Goal: Task Accomplishment & Management: Complete application form

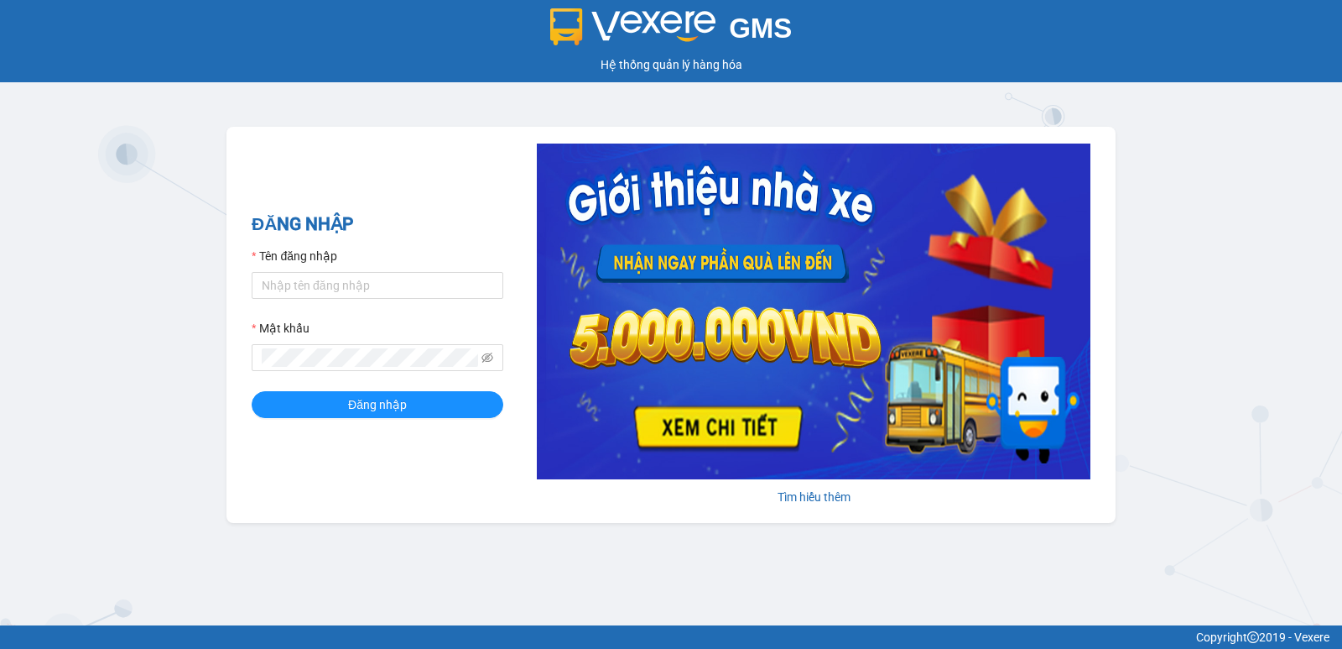
drag, startPoint x: 0, startPoint y: 60, endPoint x: 0, endPoint y: 71, distance: 10.9
click at [0, 69] on div "GMS Hệ thống [PERSON_NAME] hàng [PERSON_NAME]" at bounding box center [671, 41] width 1342 height 82
click at [413, 289] on input "Tên đăng nhập" at bounding box center [378, 285] width 252 height 27
type input "nguyenpht.kimhoang"
click at [252, 391] on button "Đăng nhập" at bounding box center [378, 404] width 252 height 27
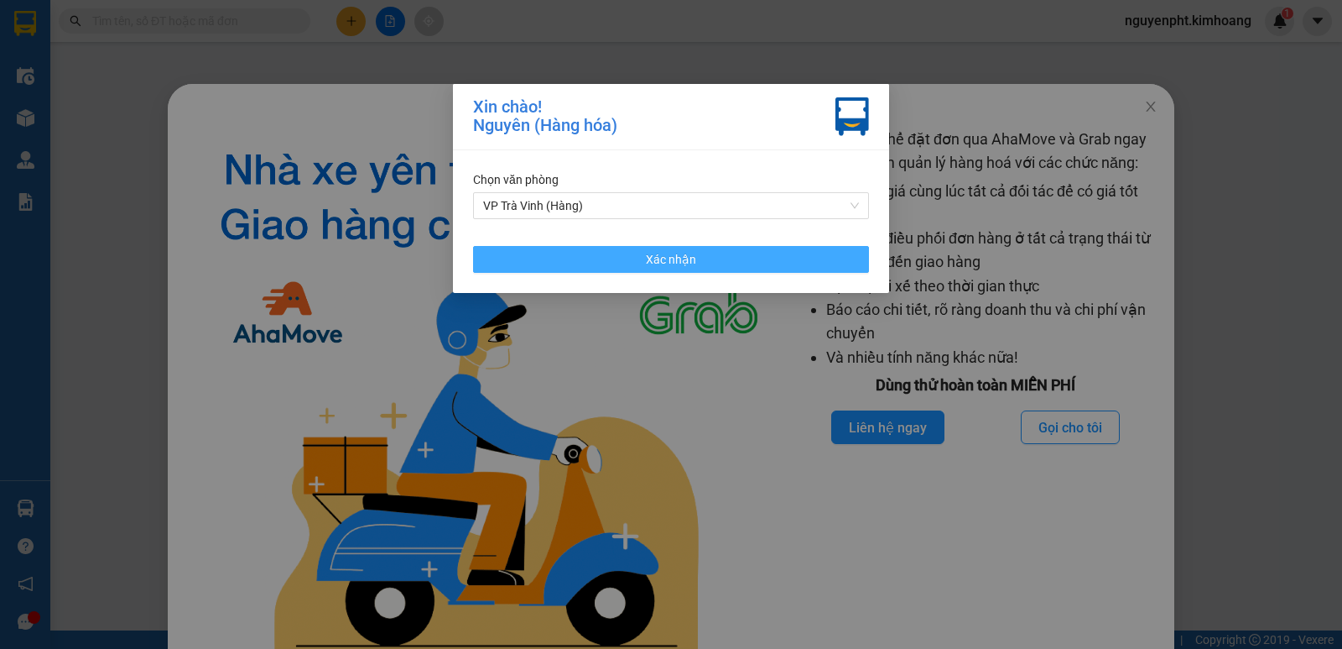
click at [672, 256] on span "Xác nhận" at bounding box center [671, 259] width 50 height 18
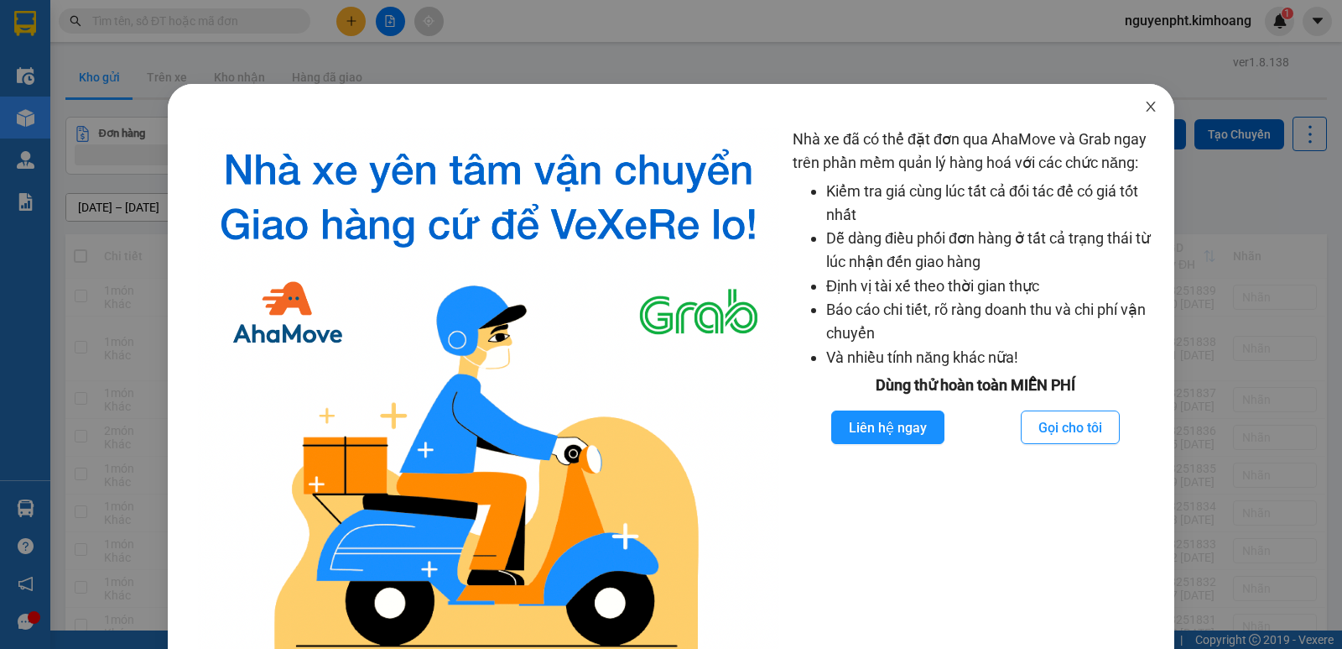
click at [1144, 108] on icon "close" at bounding box center [1150, 106] width 13 height 13
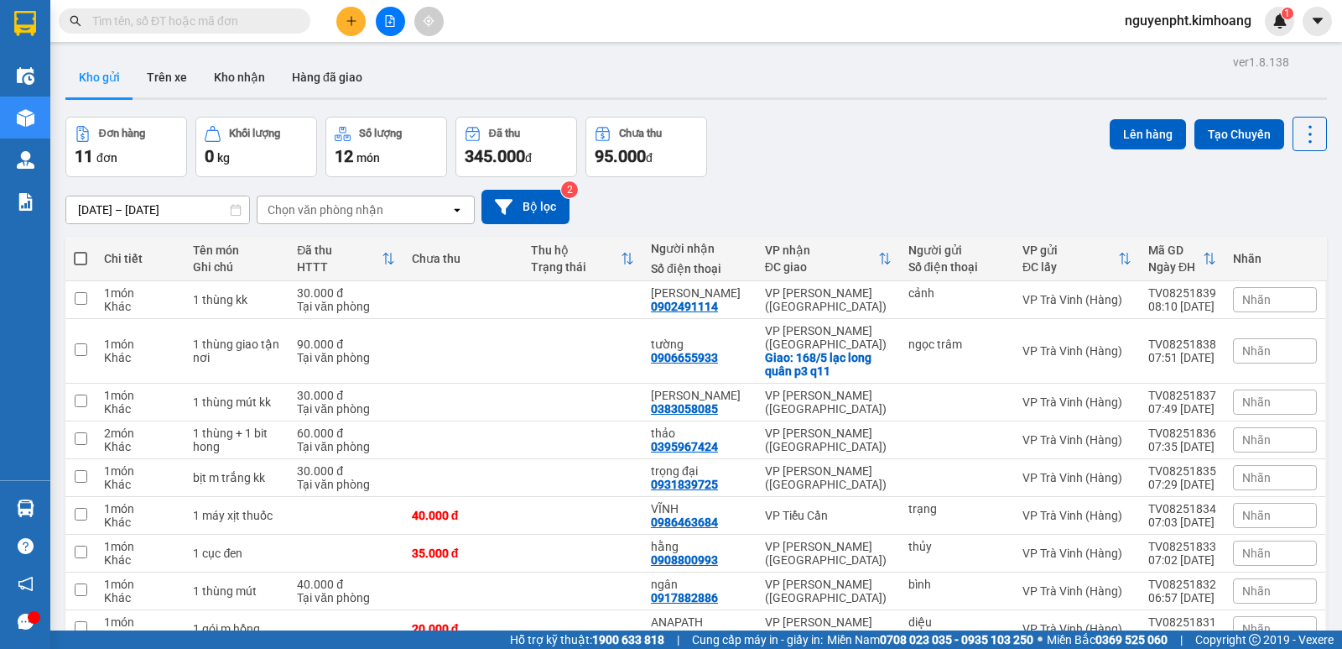
click at [234, 31] on span at bounding box center [185, 20] width 252 height 25
click at [237, 23] on input "text" at bounding box center [191, 21] width 198 height 18
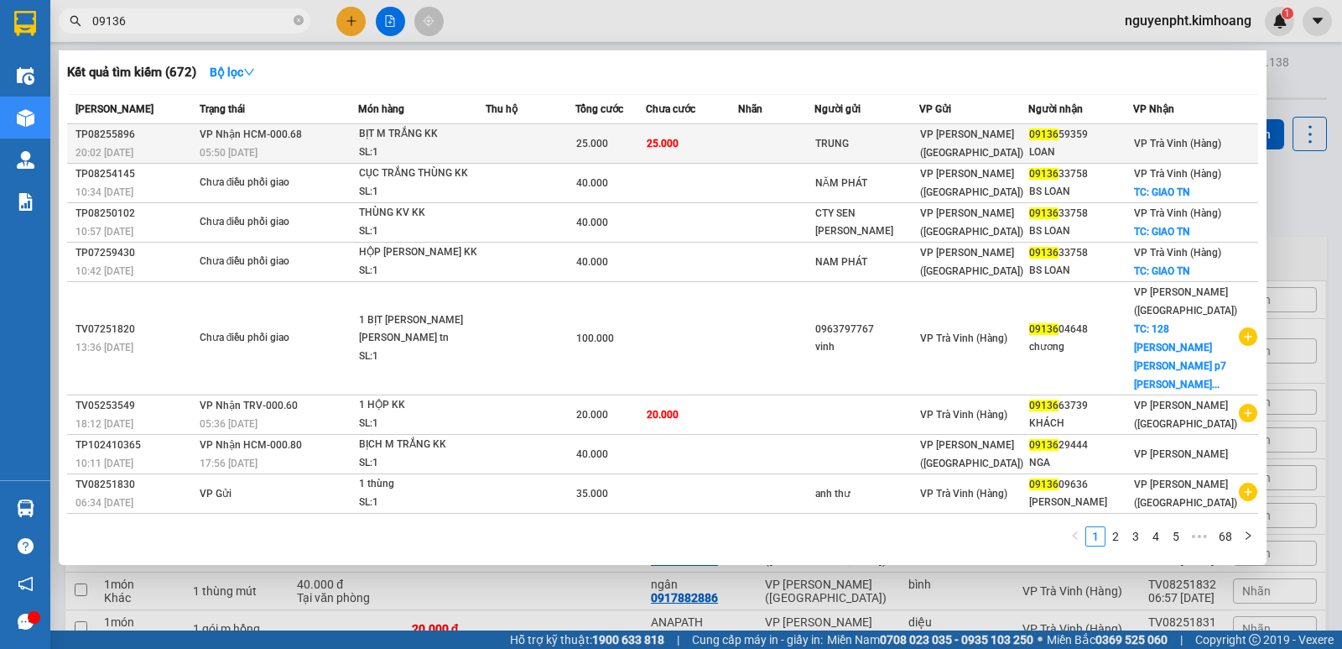
type input "09136"
click at [576, 132] on td at bounding box center [531, 143] width 90 height 39
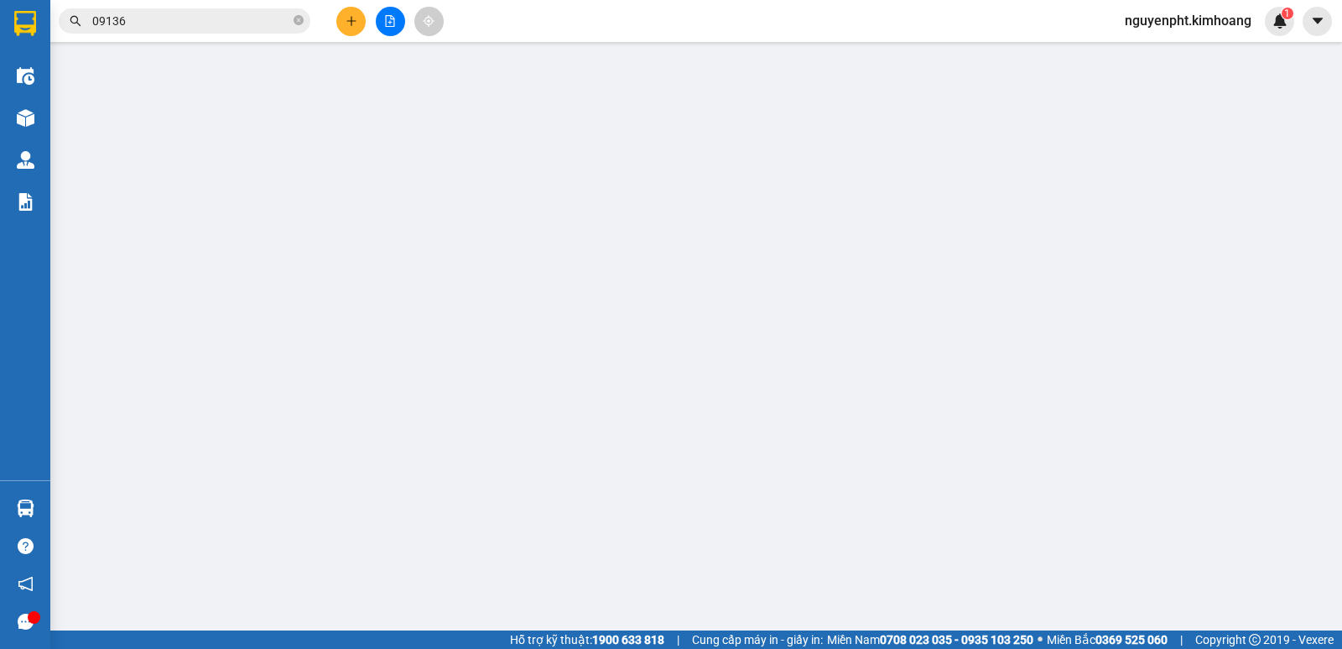
type input "TRUNG"
type input "0913659359"
type input "LOAN"
type input "25.000"
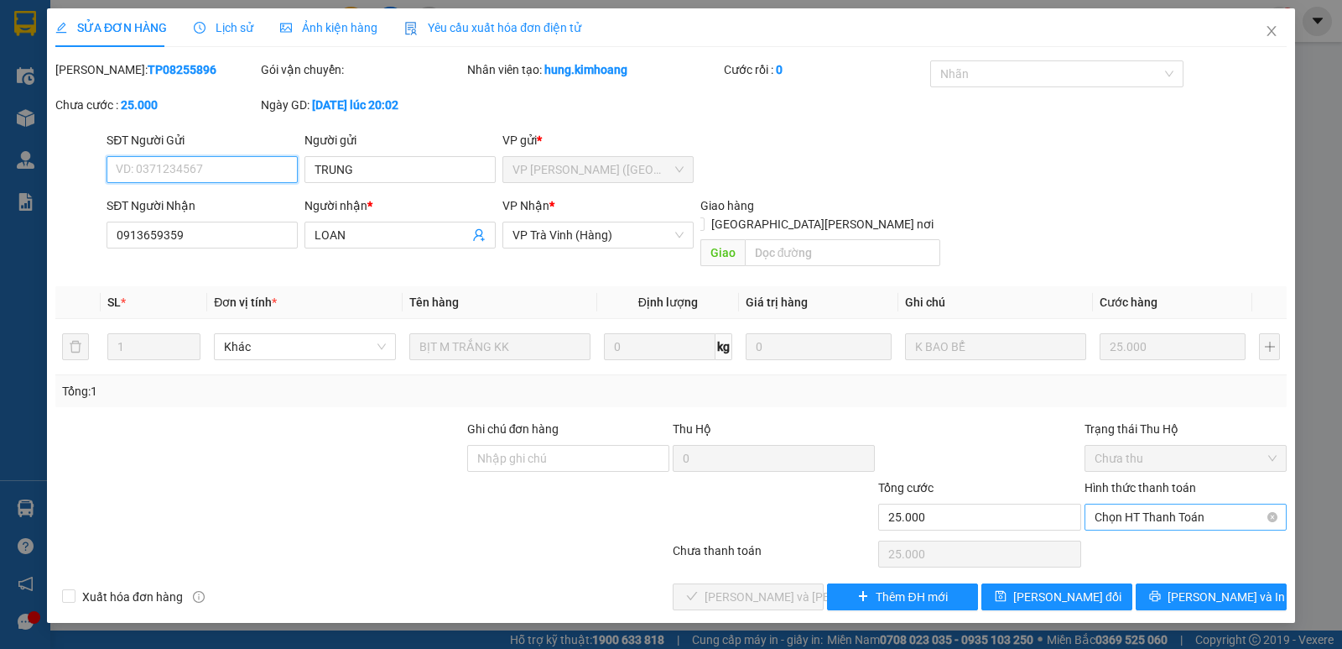
click at [1149, 504] on span "Chọn HT Thanh Toán" at bounding box center [1186, 516] width 182 height 25
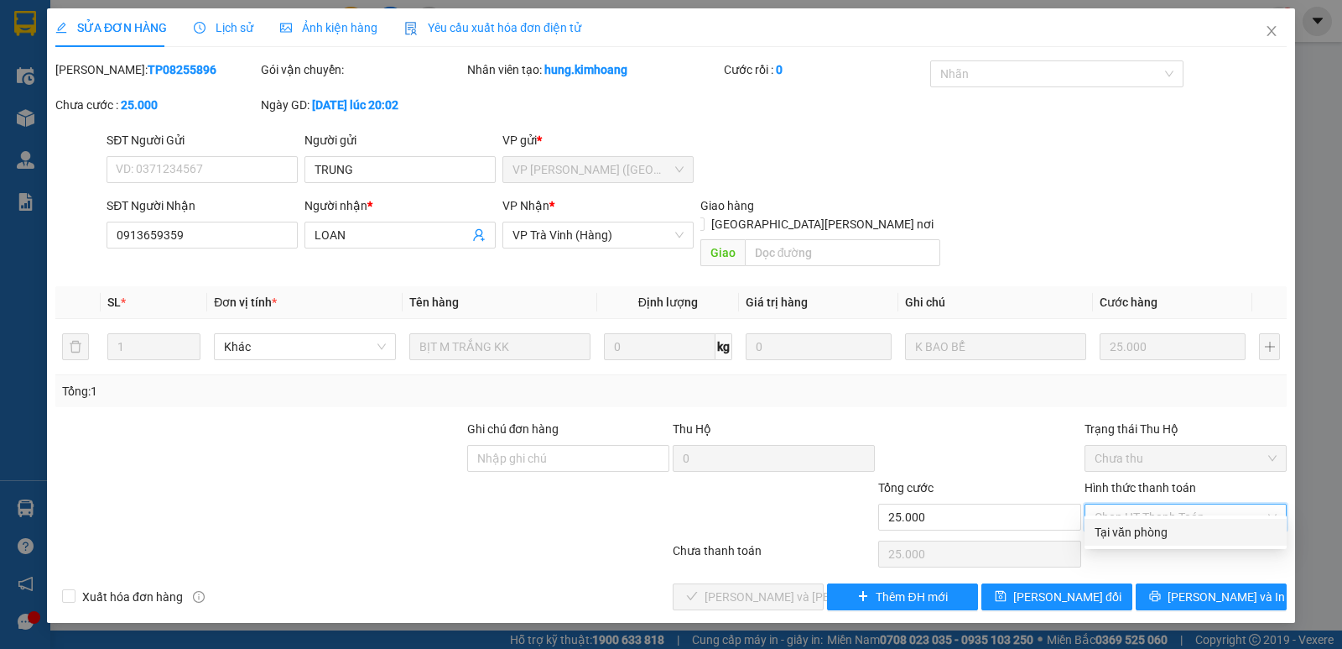
drag, startPoint x: 1133, startPoint y: 529, endPoint x: 910, endPoint y: 581, distance: 228.5
click at [1132, 529] on div "Tại văn phòng" at bounding box center [1186, 532] width 182 height 18
type input "0"
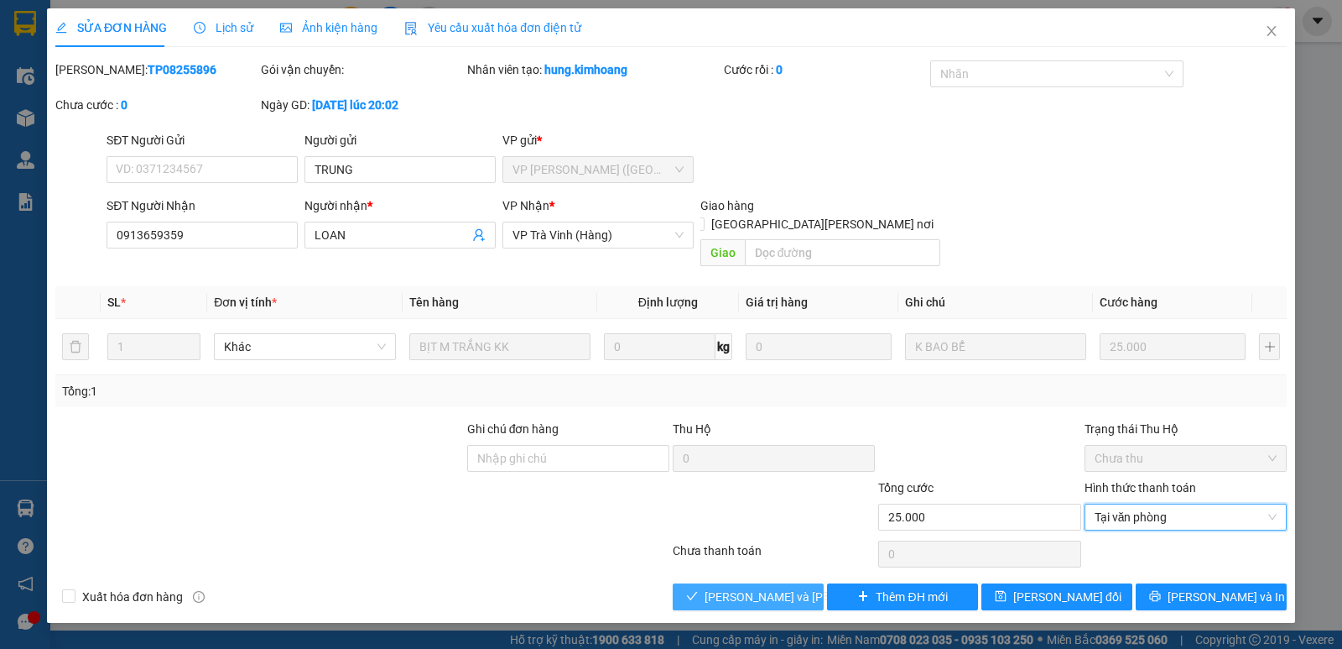
click at [748, 587] on span "[PERSON_NAME] và [PERSON_NAME] hàng" at bounding box center [818, 596] width 227 height 18
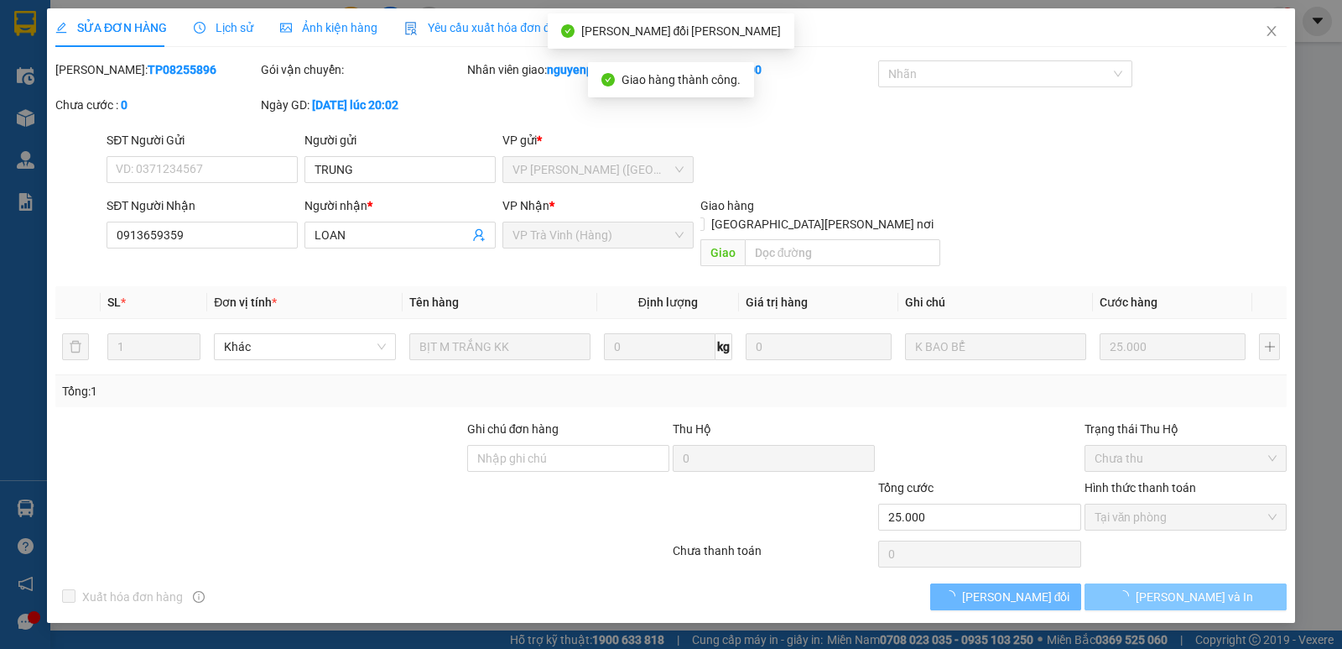
click at [1199, 587] on span "[PERSON_NAME] và In" at bounding box center [1194, 596] width 117 height 18
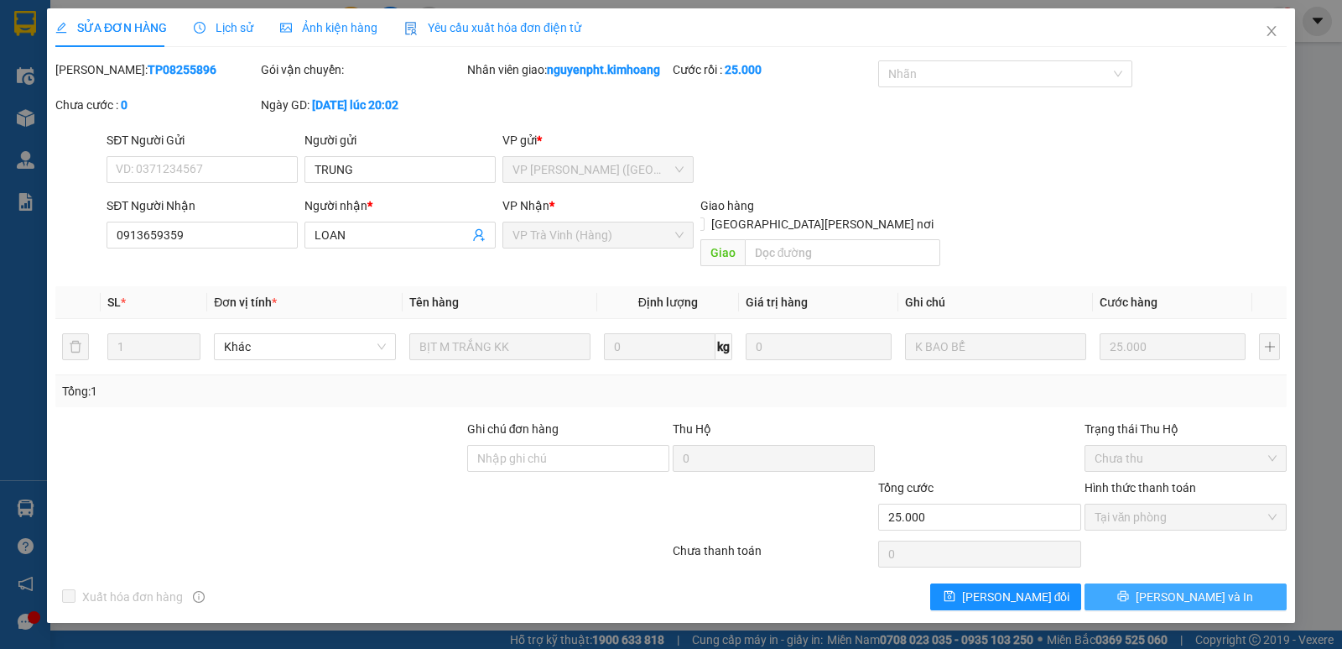
click at [1208, 587] on span "[PERSON_NAME] và In" at bounding box center [1194, 596] width 117 height 18
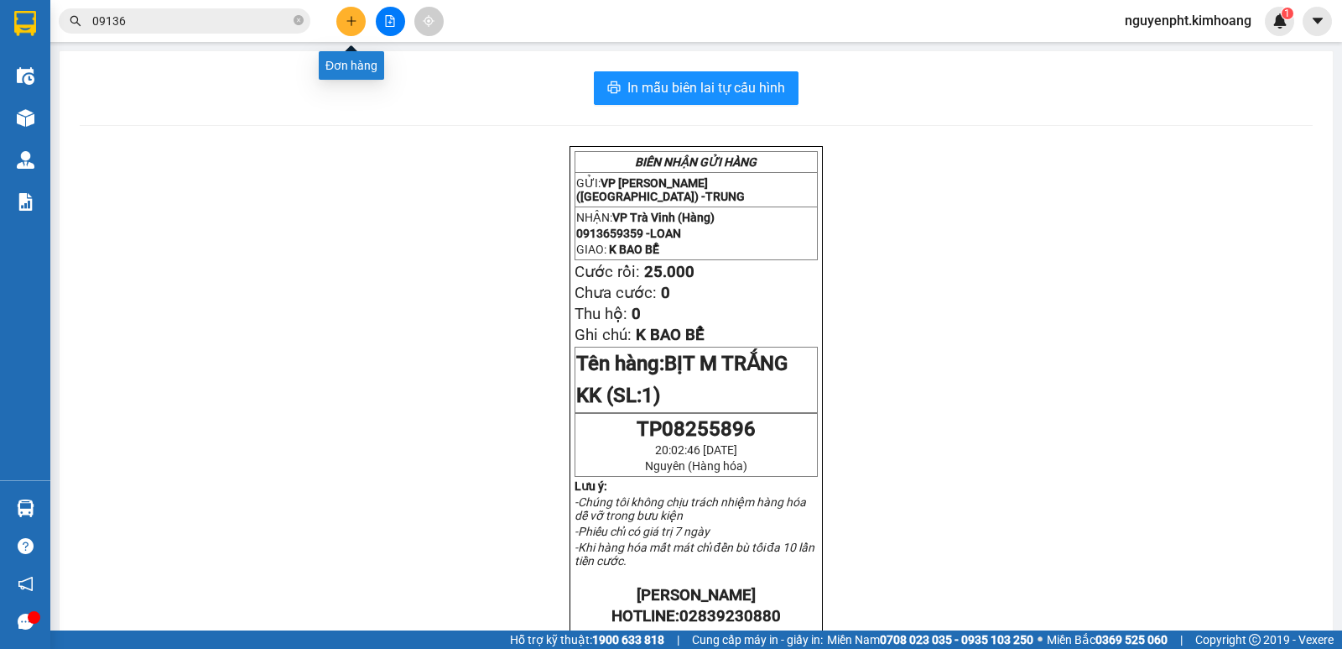
click at [350, 22] on icon "plus" at bounding box center [352, 21] width 12 height 12
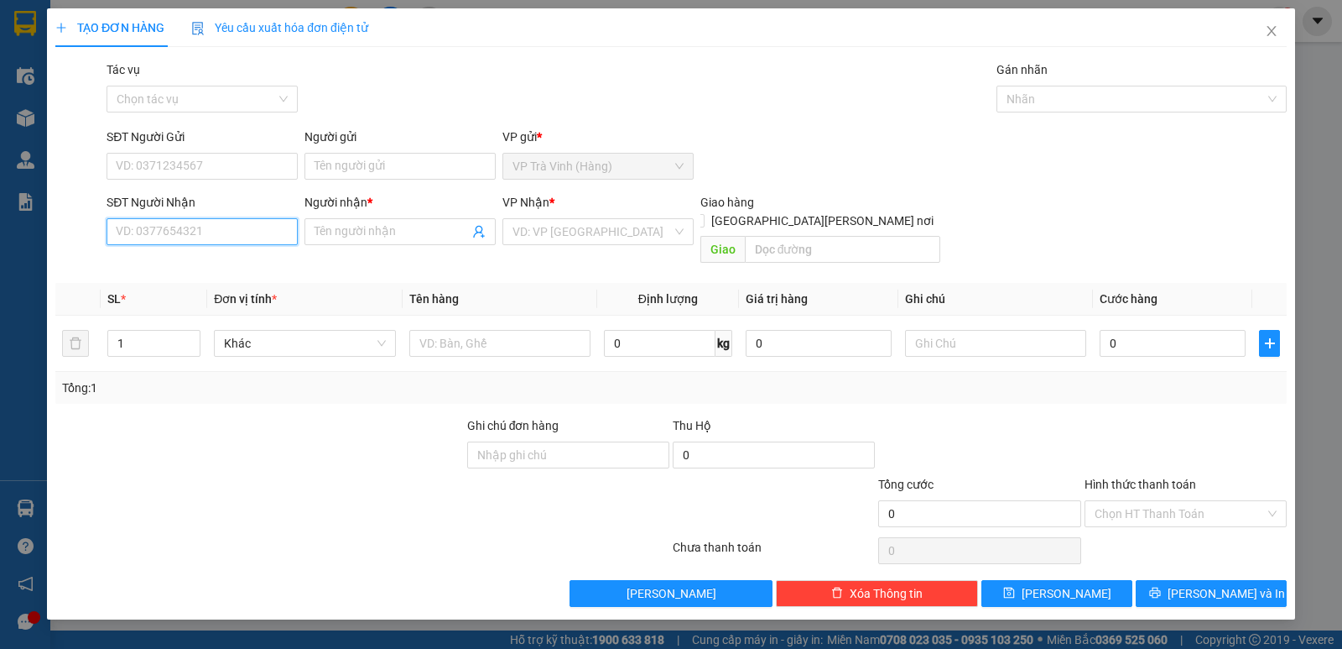
click at [217, 223] on input "SĐT Người Nhận" at bounding box center [202, 231] width 191 height 27
click at [332, 226] on input "Người nhận *" at bounding box center [392, 231] width 154 height 18
type input "mely"
click at [213, 223] on input "SĐT Người Nhận" at bounding box center [202, 231] width 191 height 27
type input "0338901309"
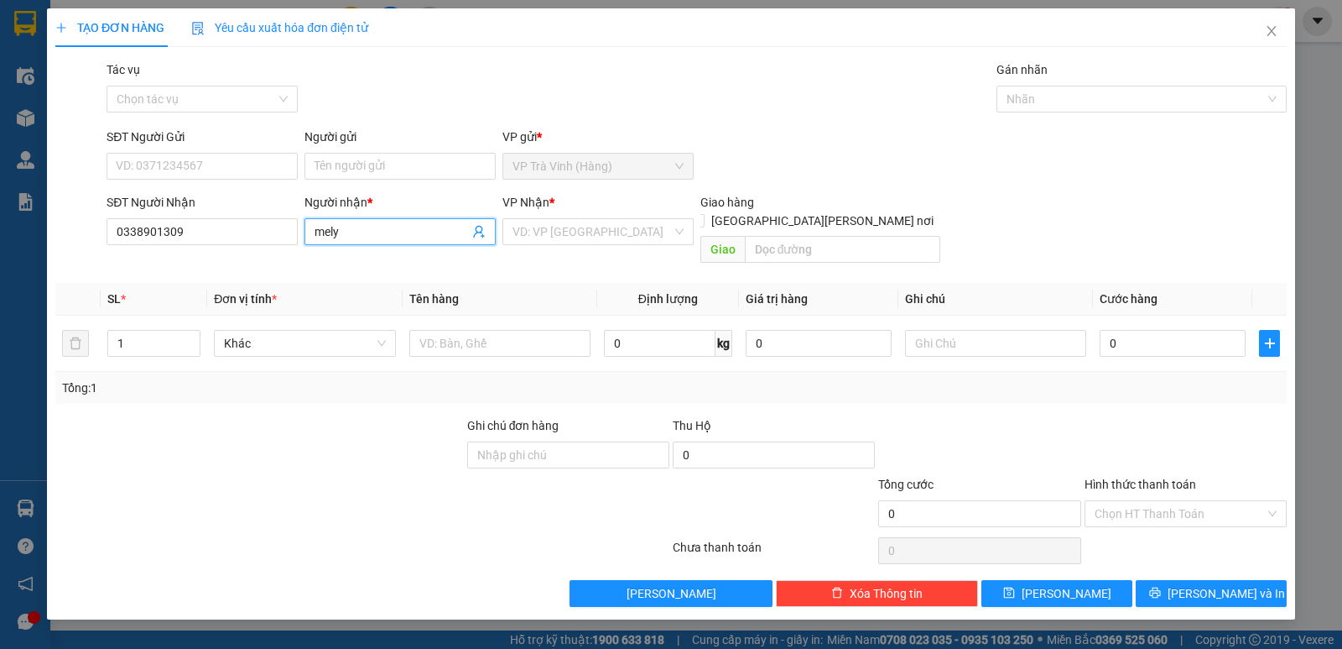
drag, startPoint x: 346, startPoint y: 230, endPoint x: 0, endPoint y: 282, distance: 349.6
click at [0, 282] on div "TẠO ĐƠN HÀNG Yêu cầu xuất [PERSON_NAME] điện tử Transit Pickup Surcharge Ids Tr…" at bounding box center [671, 324] width 1342 height 649
type input "mayly"
click at [583, 222] on input "search" at bounding box center [592, 231] width 159 height 25
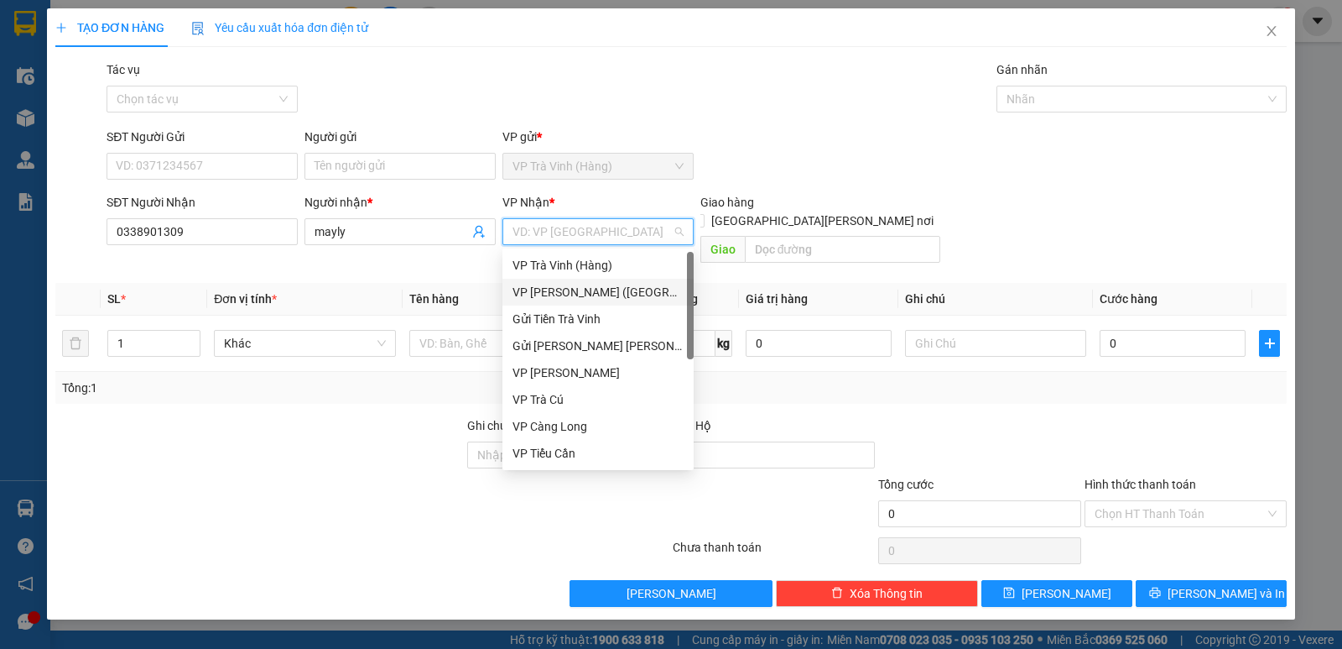
click at [554, 296] on div "VP [PERSON_NAME] ([GEOGRAPHIC_DATA])" at bounding box center [598, 292] width 171 height 18
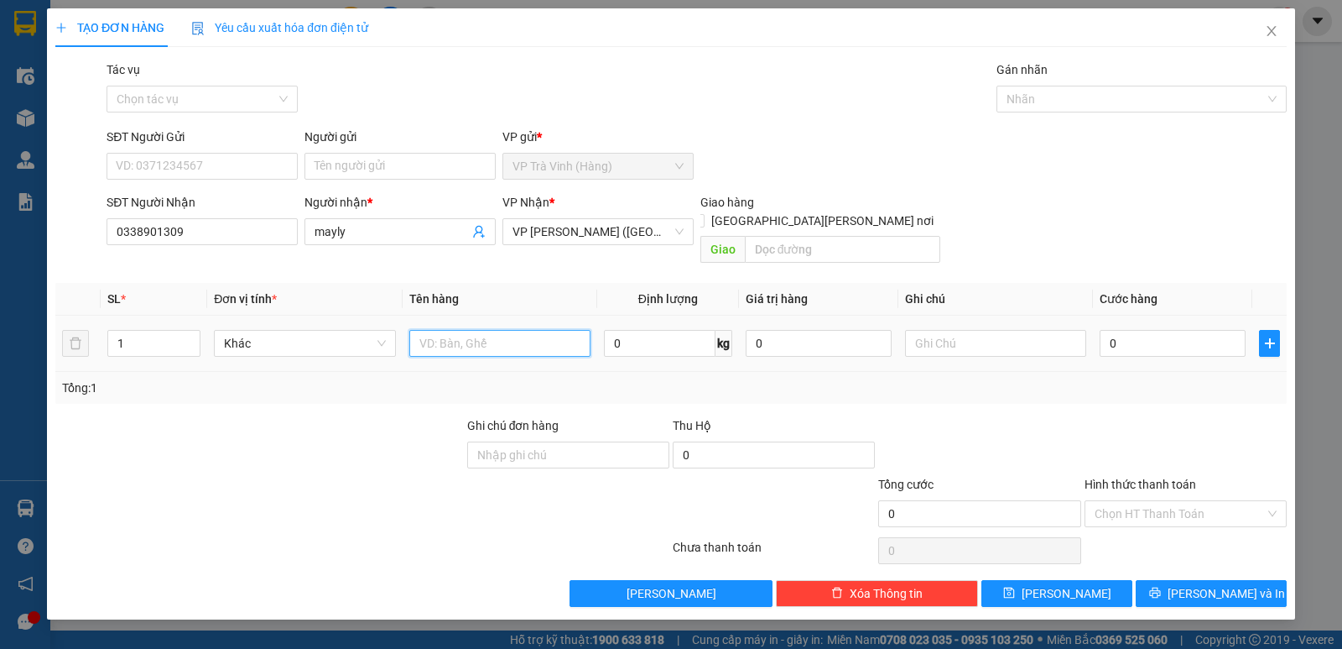
click at [465, 330] on input "text" at bounding box center [499, 343] width 181 height 27
type input "giỏ trắng xanh kk"
type input "3"
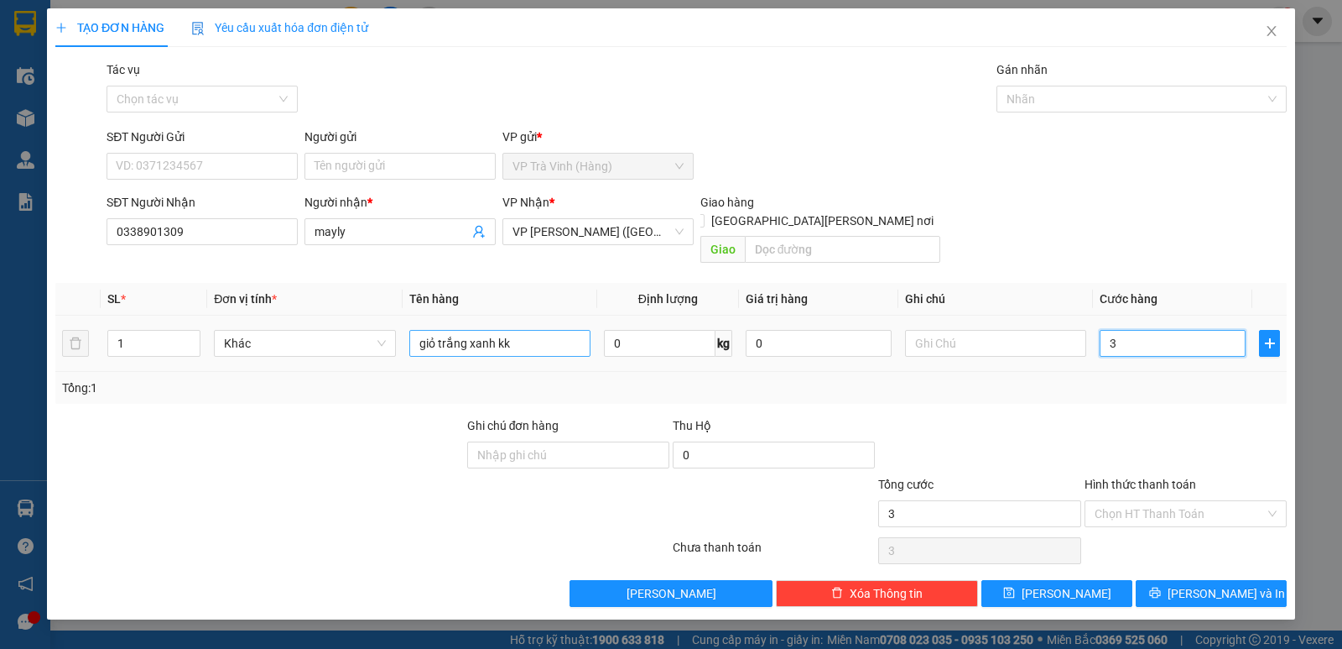
type input "30"
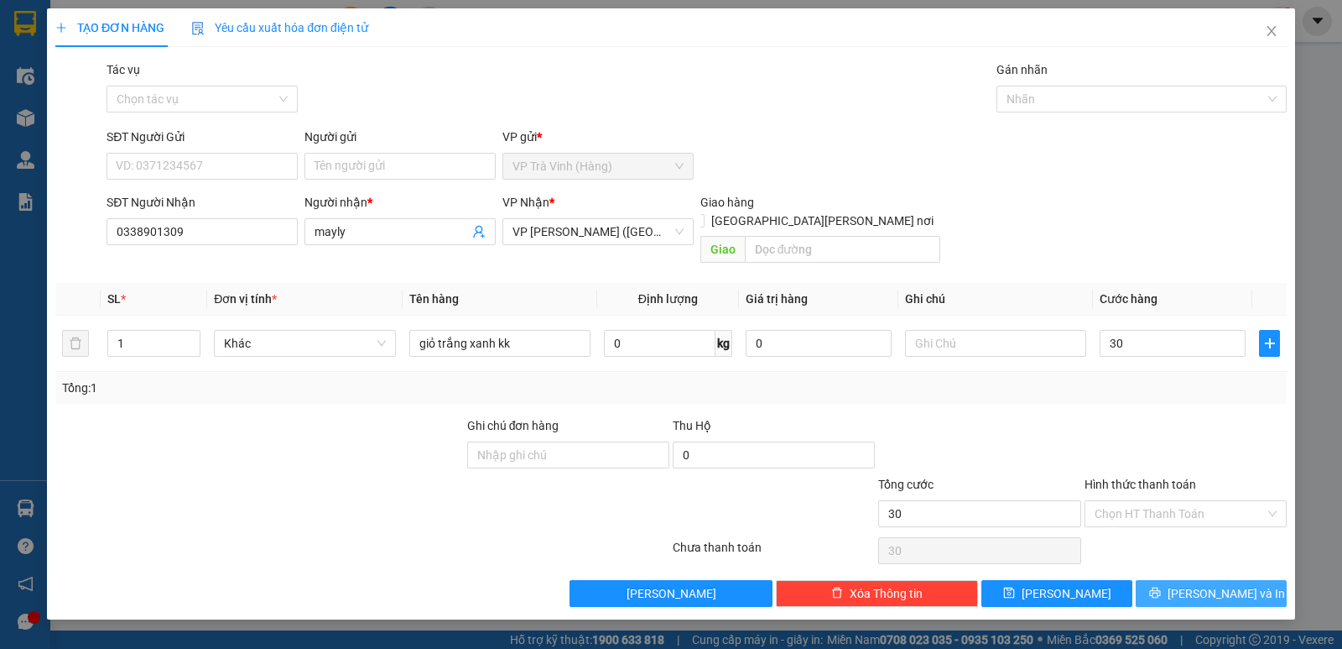
type input "30.000"
click at [1240, 584] on span "[PERSON_NAME] và In" at bounding box center [1226, 593] width 117 height 18
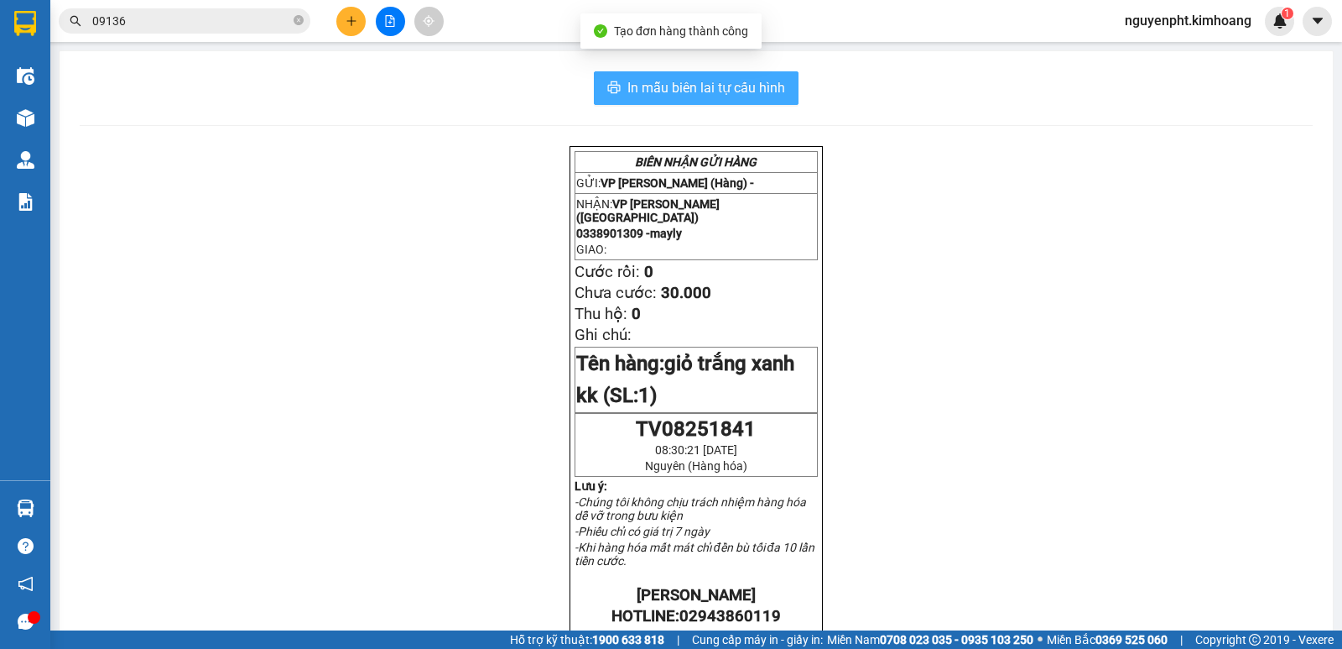
click at [691, 73] on button "In mẫu biên lai tự cấu hình" at bounding box center [696, 88] width 205 height 34
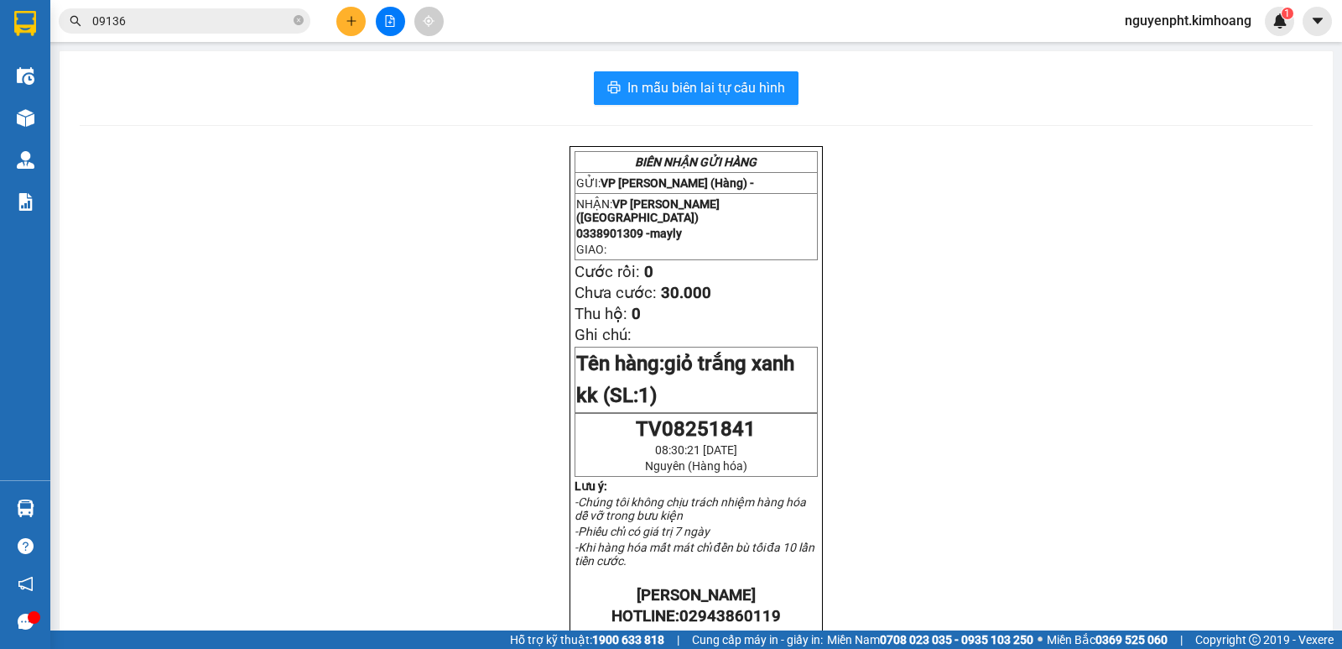
click at [348, 30] on button at bounding box center [350, 21] width 29 height 29
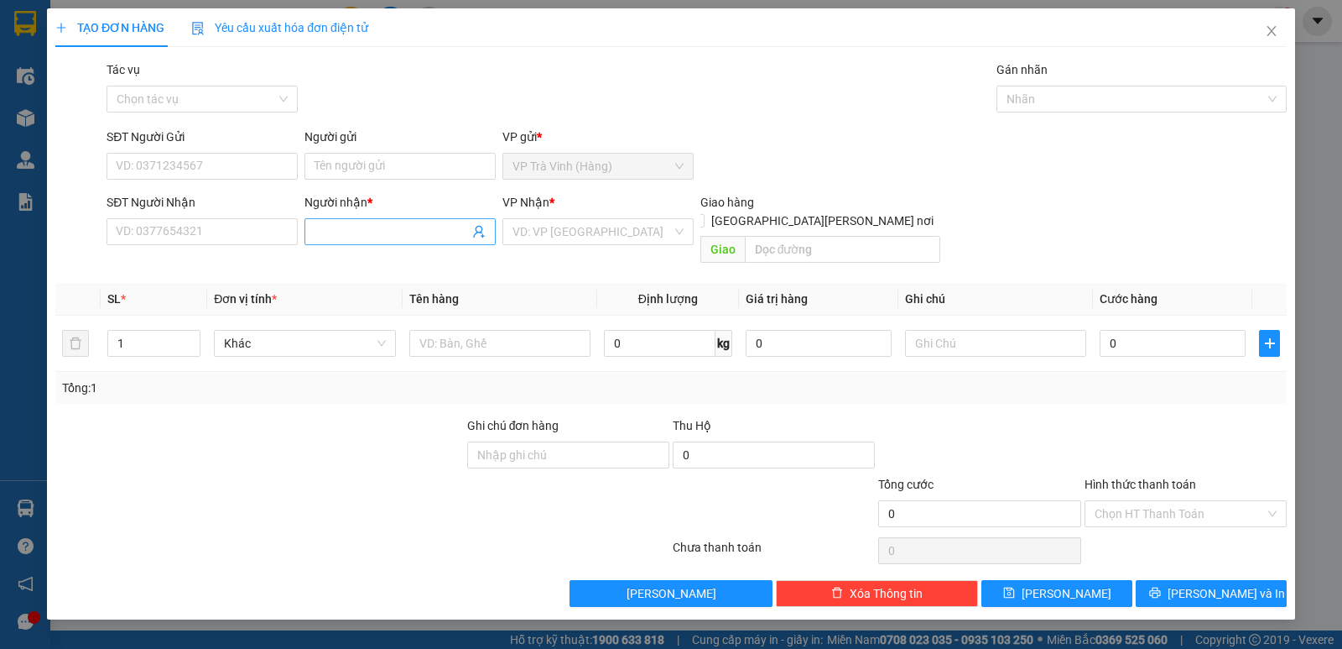
drag, startPoint x: 323, startPoint y: 233, endPoint x: 310, endPoint y: 225, distance: 15.1
click at [319, 232] on input "Người nhận *" at bounding box center [392, 231] width 154 height 18
type input "soly"
click at [242, 239] on input "SĐT Người Nhận" at bounding box center [202, 231] width 191 height 27
type input "0908569089"
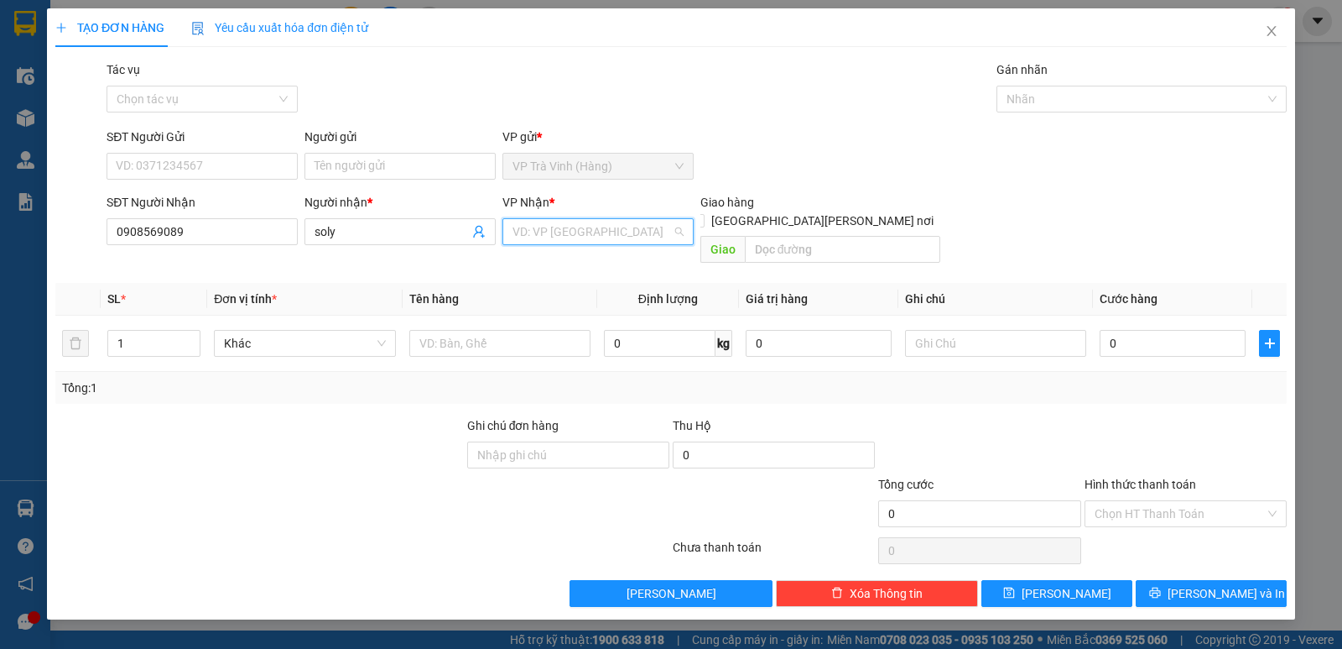
drag, startPoint x: 571, startPoint y: 231, endPoint x: 554, endPoint y: 255, distance: 29.6
click at [569, 231] on input "search" at bounding box center [592, 231] width 159 height 25
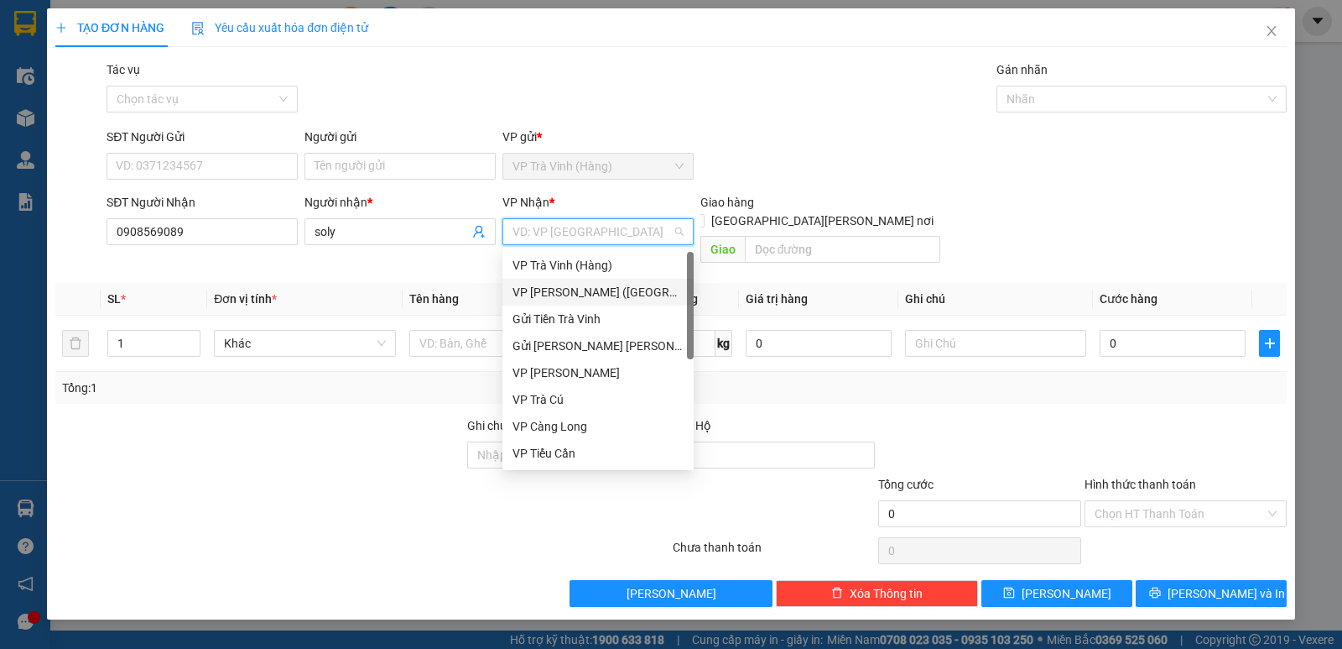
click at [567, 285] on div "VP [PERSON_NAME] ([GEOGRAPHIC_DATA])" at bounding box center [598, 292] width 171 height 18
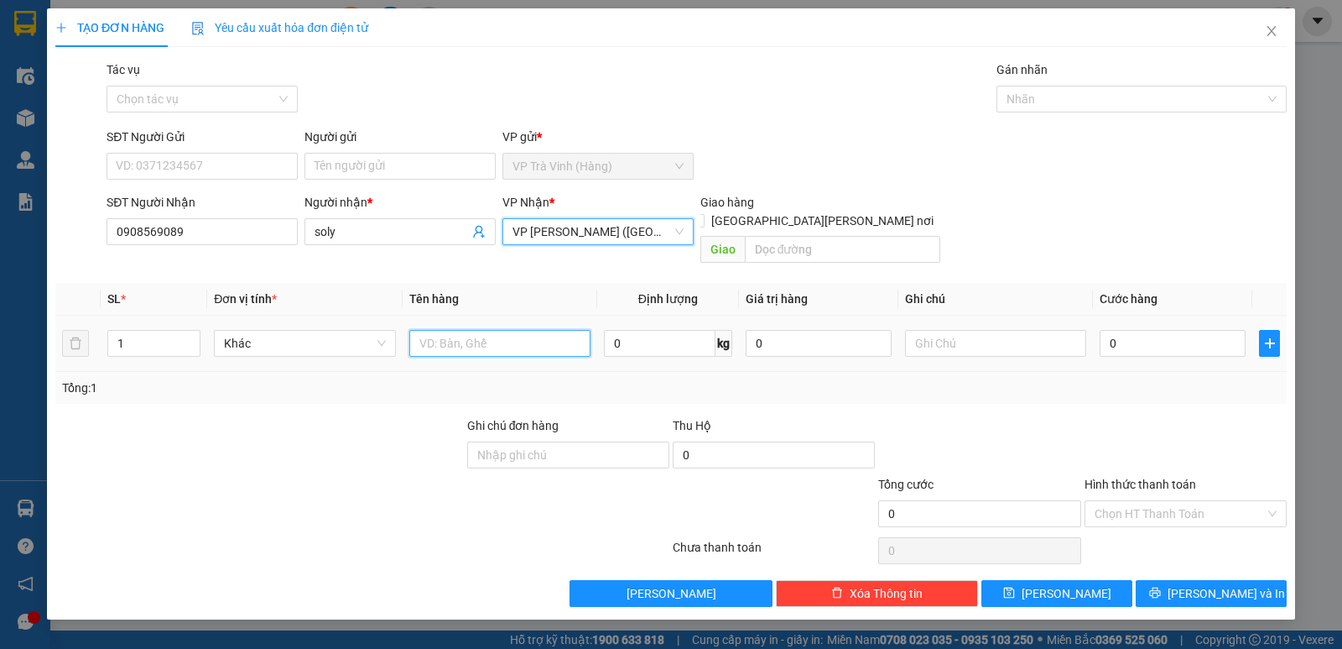
click at [452, 330] on input "text" at bounding box center [499, 343] width 181 height 27
type input "hộp kk"
type input "2"
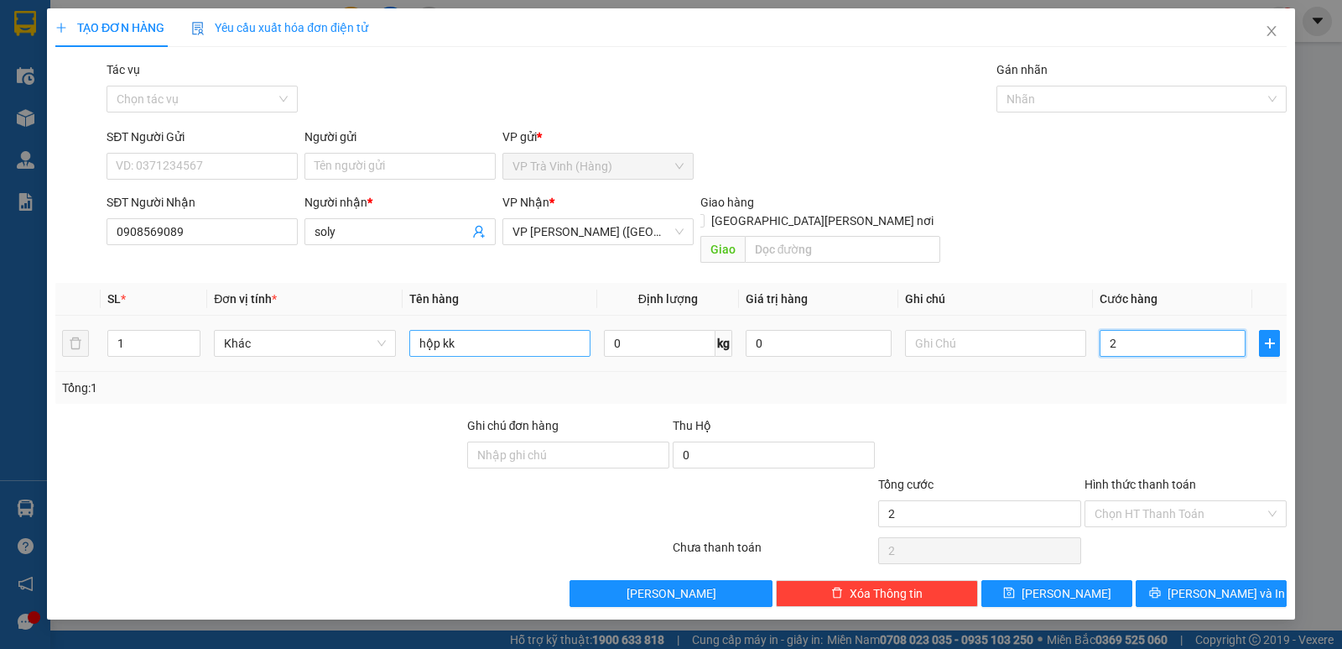
type input "20"
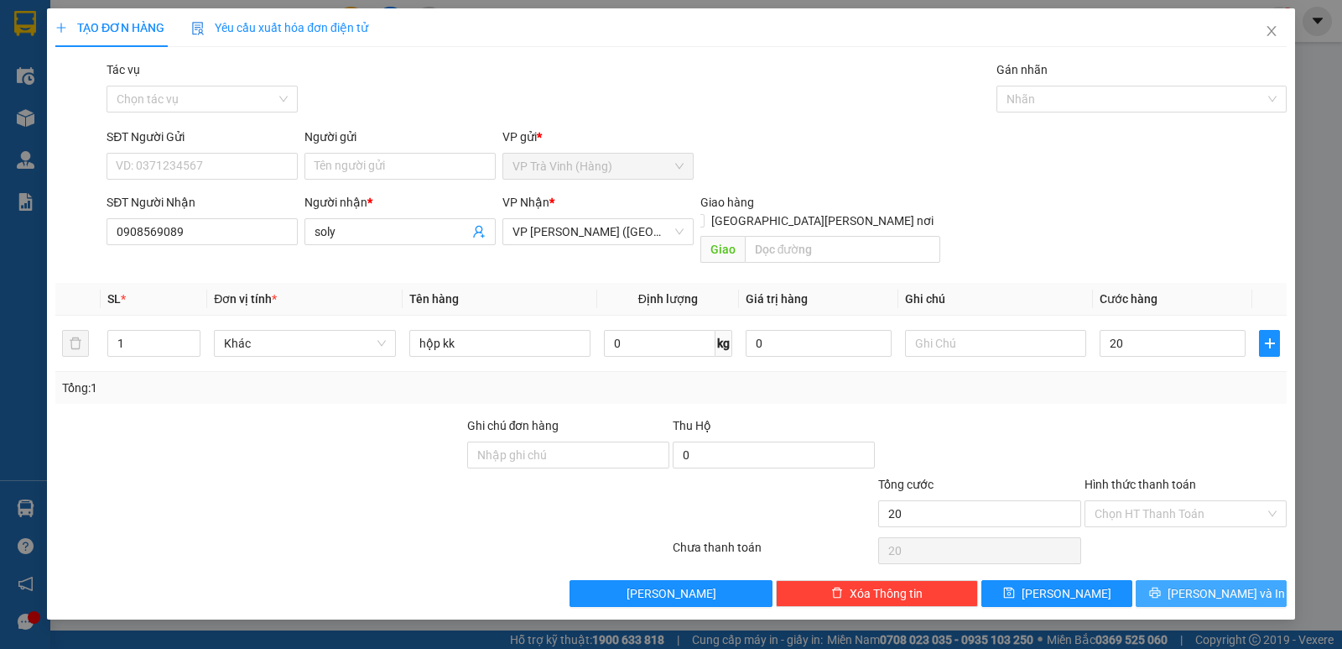
type input "20.000"
click at [1228, 584] on span "[PERSON_NAME] và In" at bounding box center [1226, 593] width 117 height 18
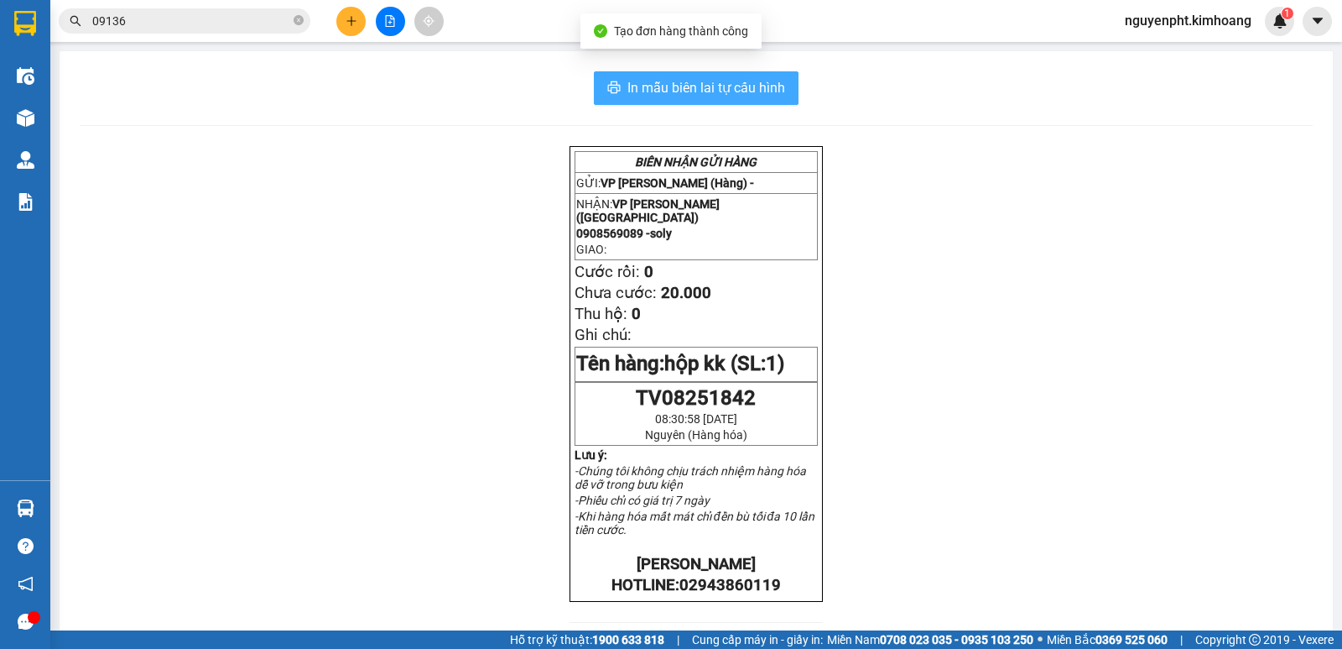
click at [741, 103] on button "In mẫu biên lai tự cấu hình" at bounding box center [696, 88] width 205 height 34
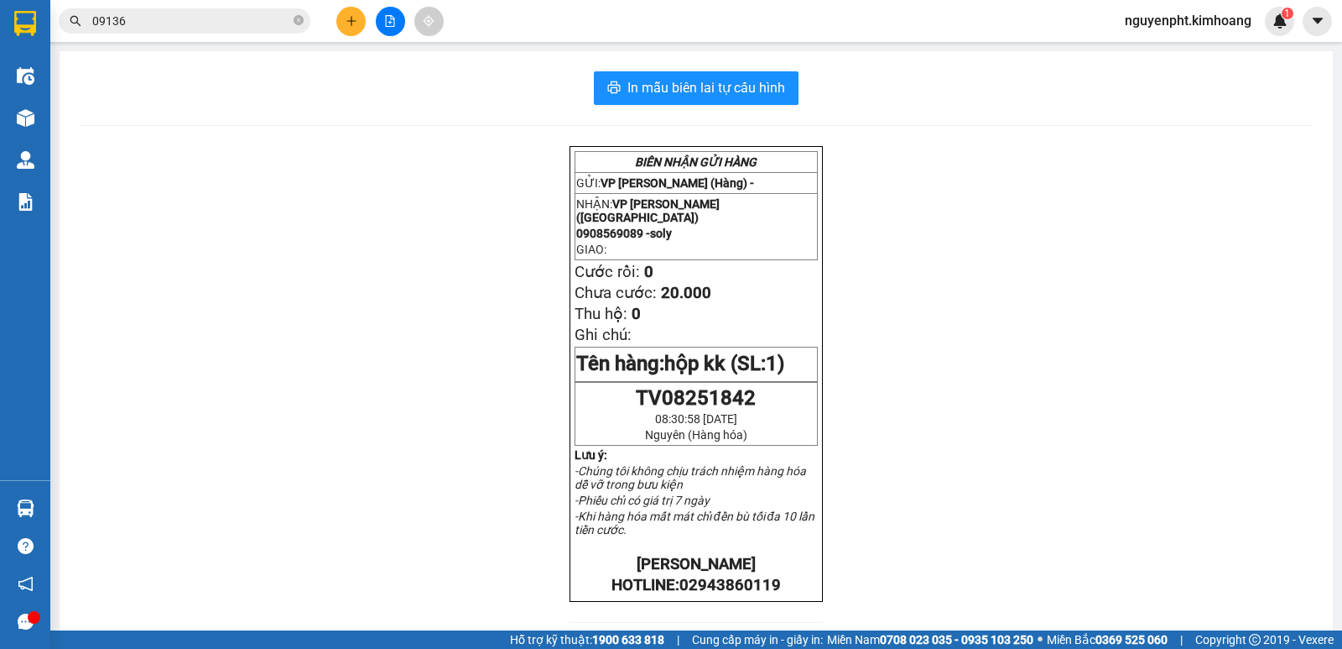
click at [293, 19] on span "09136" at bounding box center [185, 20] width 252 height 25
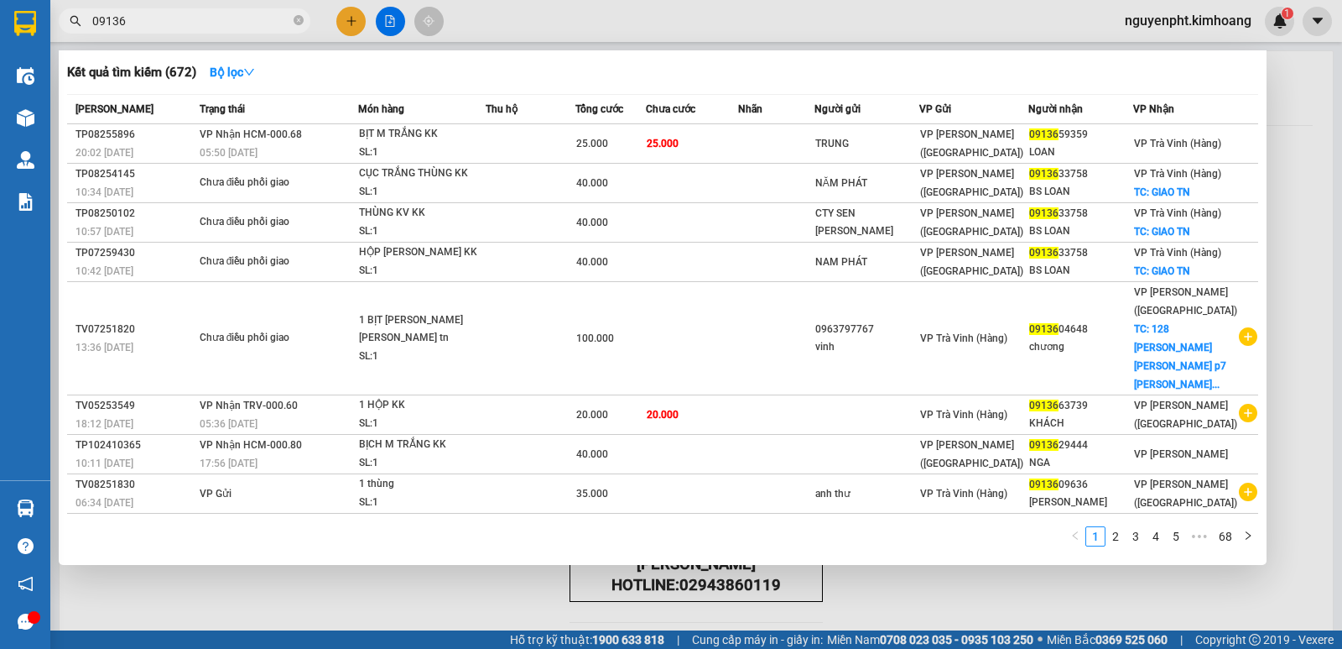
click at [983, 597] on div at bounding box center [671, 324] width 1342 height 649
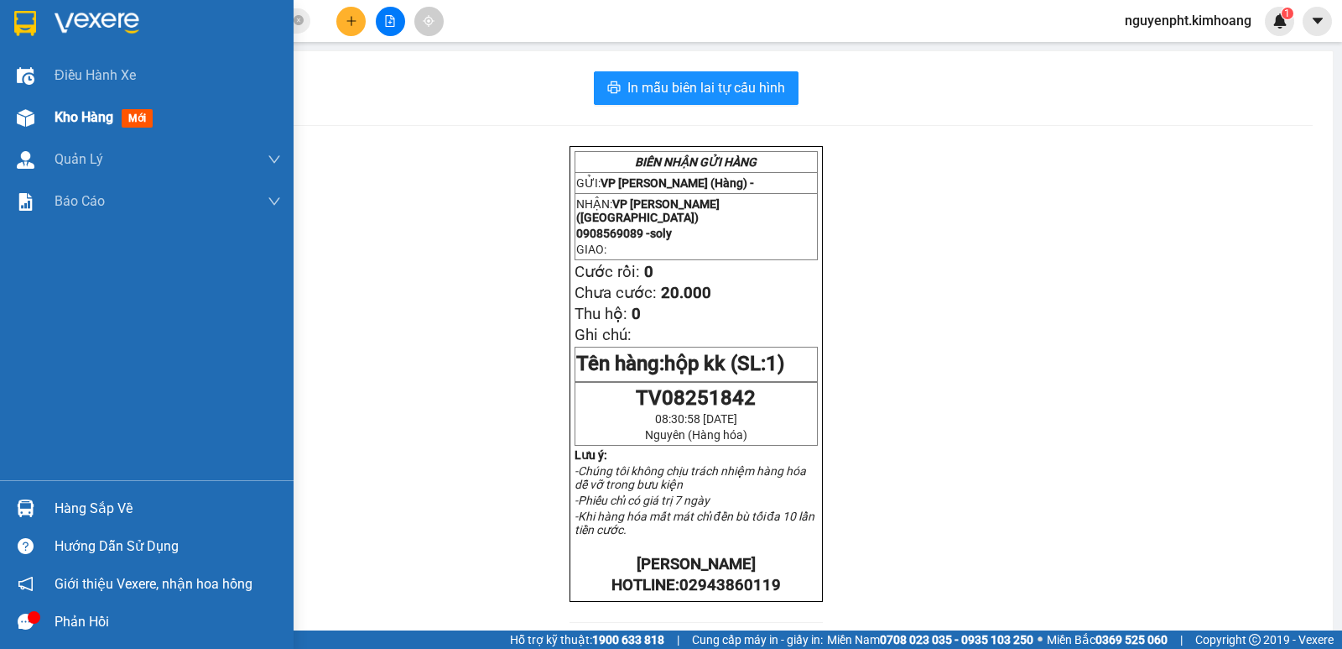
drag, startPoint x: 96, startPoint y: 116, endPoint x: 96, endPoint y: 125, distance: 9.2
click at [96, 121] on span "Kho hàng" at bounding box center [84, 117] width 59 height 16
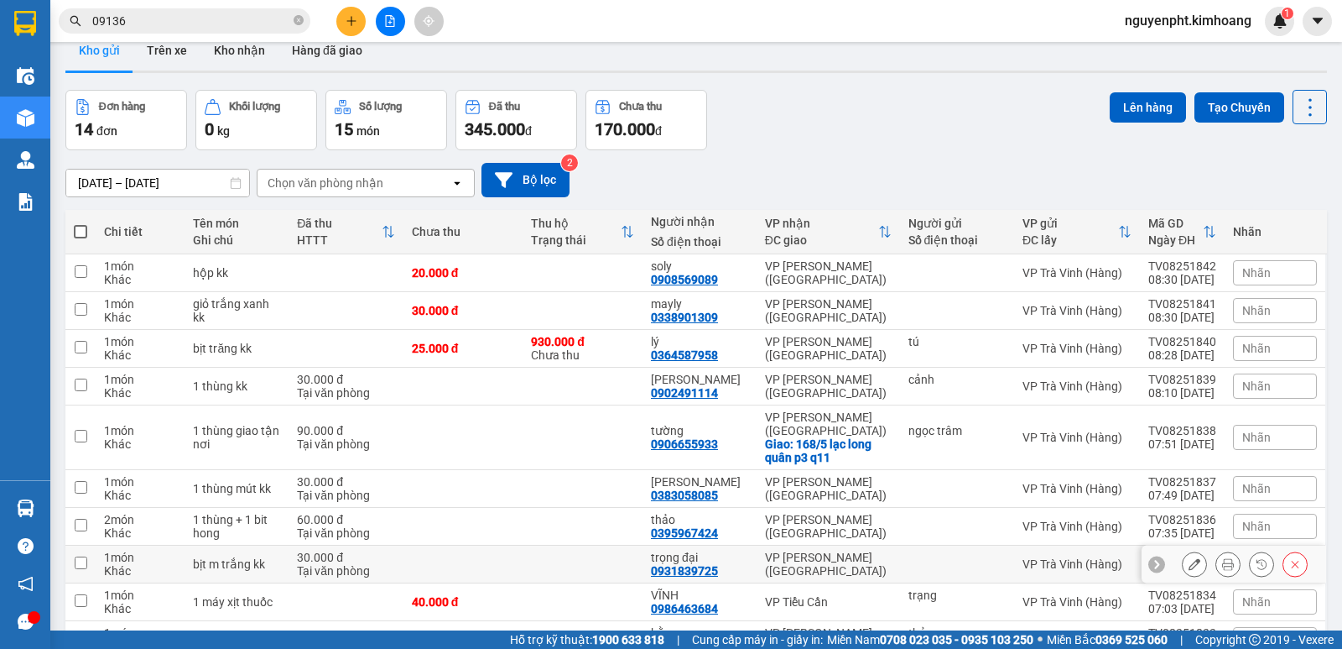
scroll to position [111, 0]
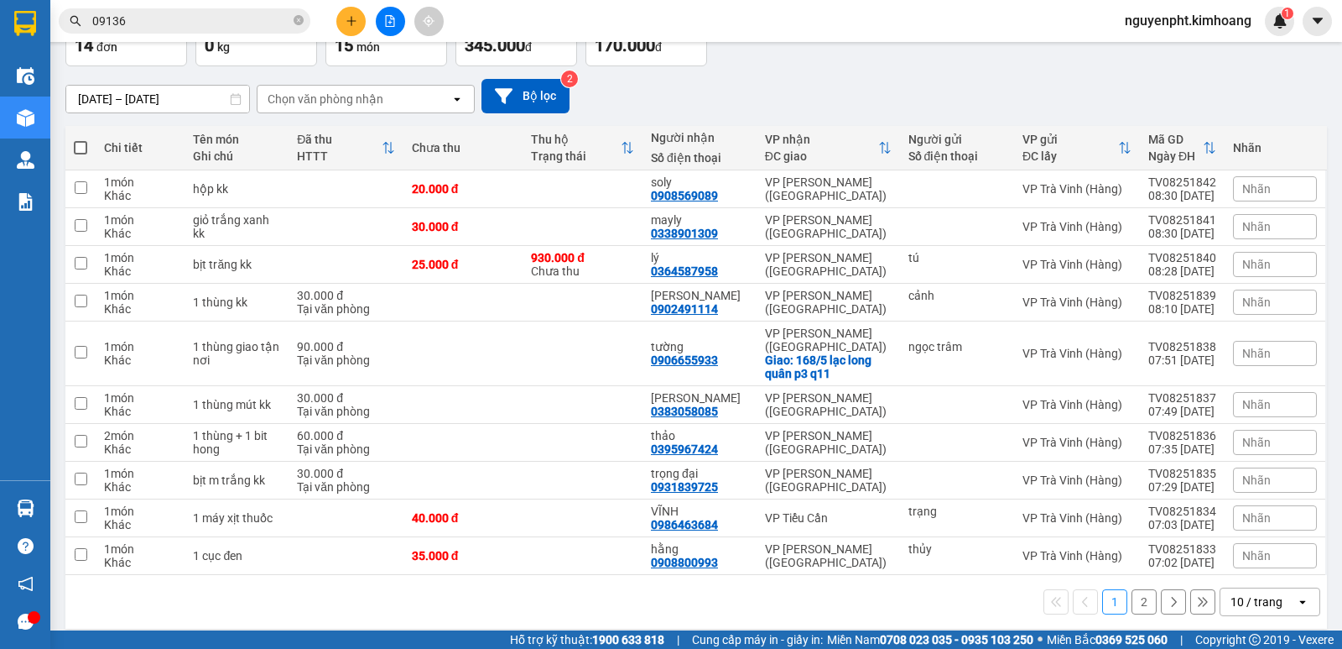
click at [1260, 593] on div "10 / trang" at bounding box center [1257, 601] width 52 height 17
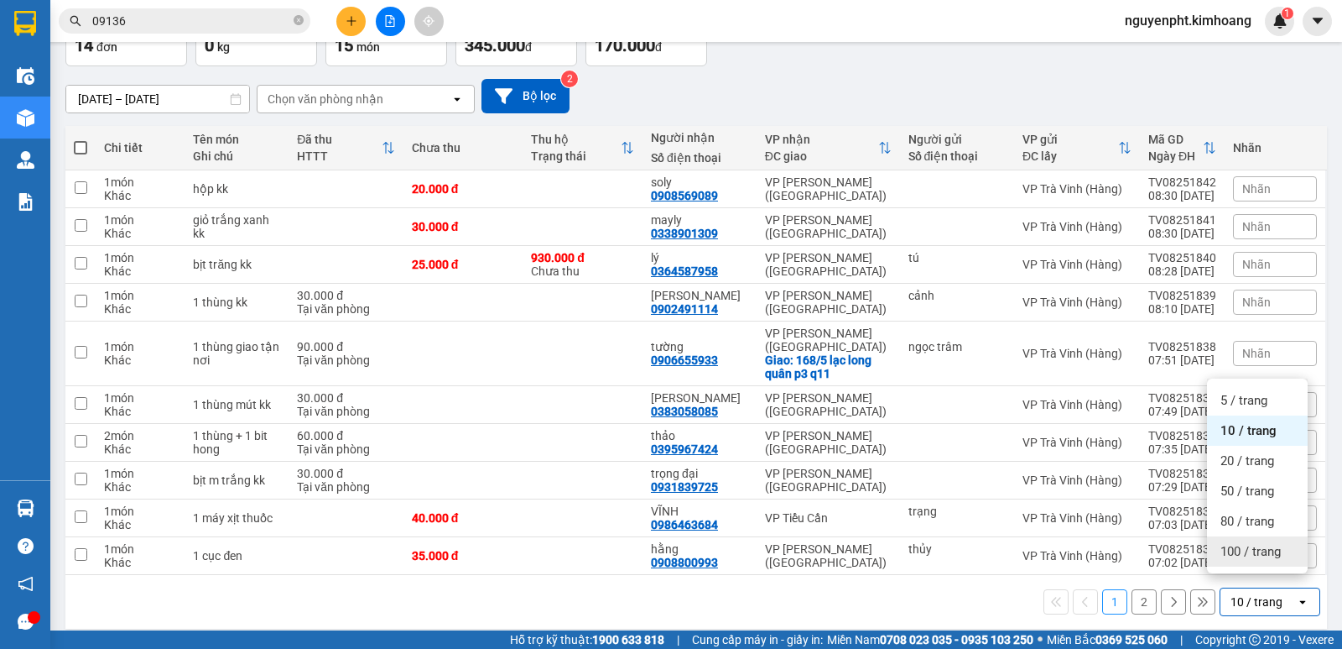
click at [1251, 546] on div "100 / trang" at bounding box center [1257, 551] width 101 height 30
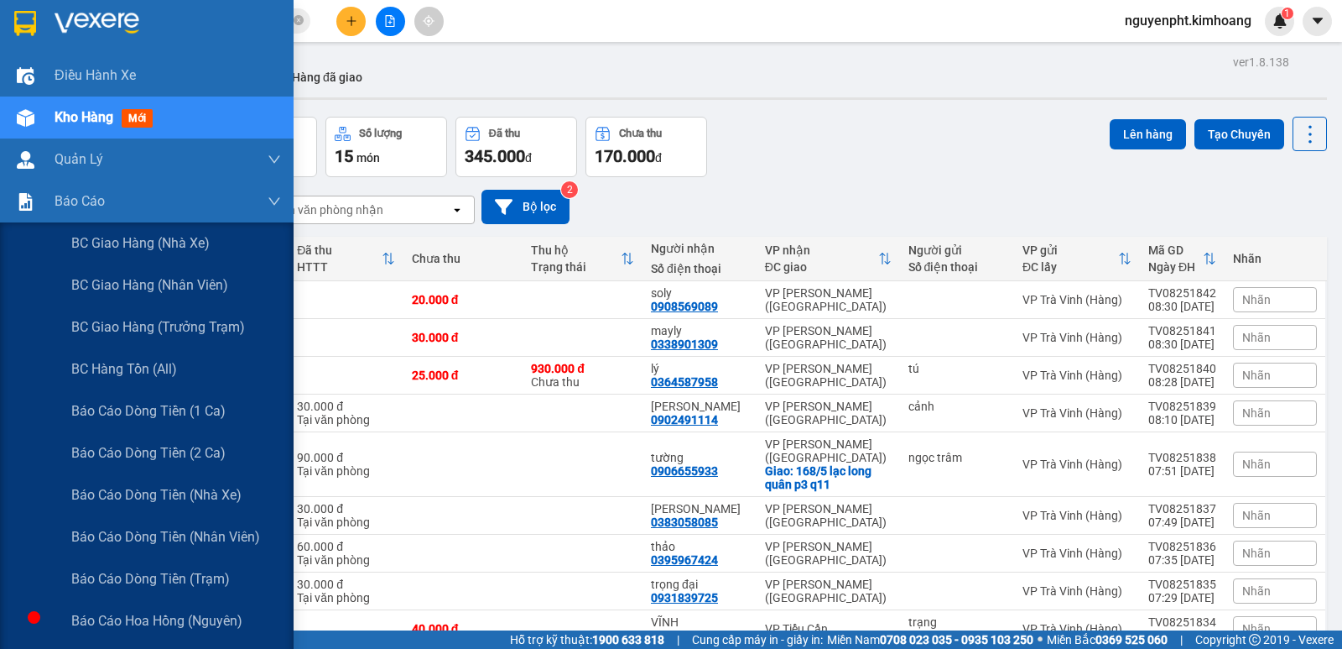
scroll to position [252, 0]
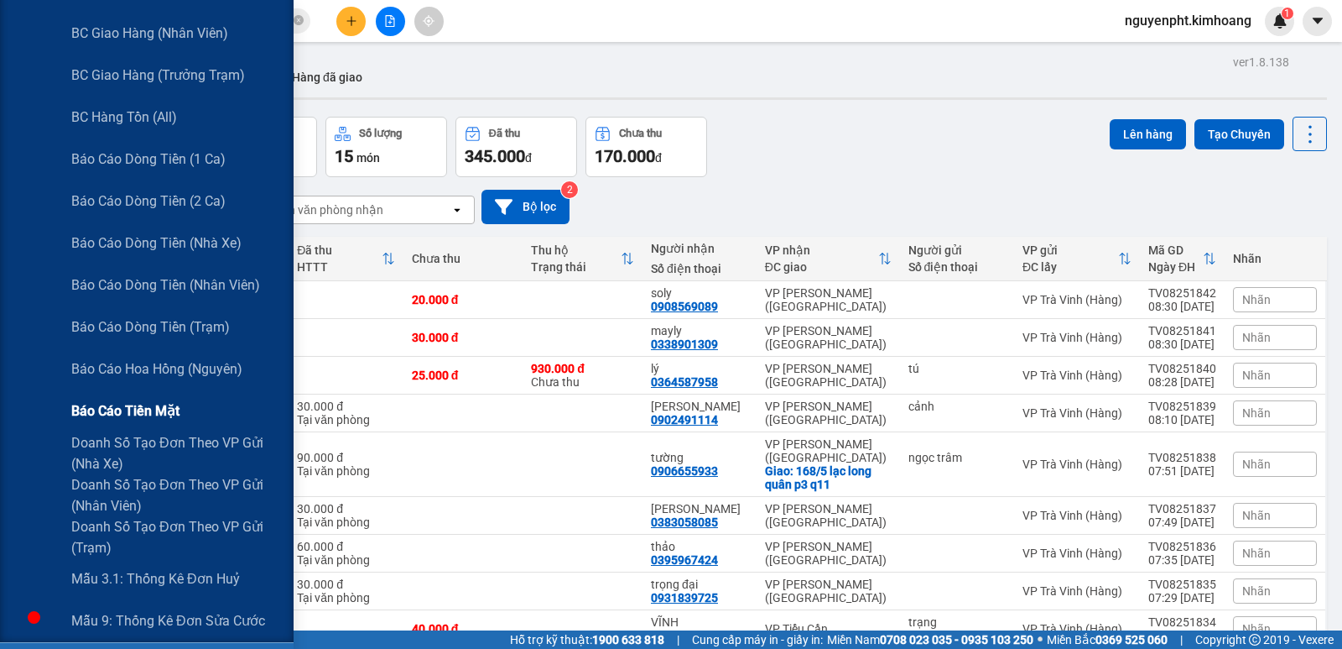
click at [147, 414] on span "Báo cáo tiền mặt" at bounding box center [125, 410] width 108 height 21
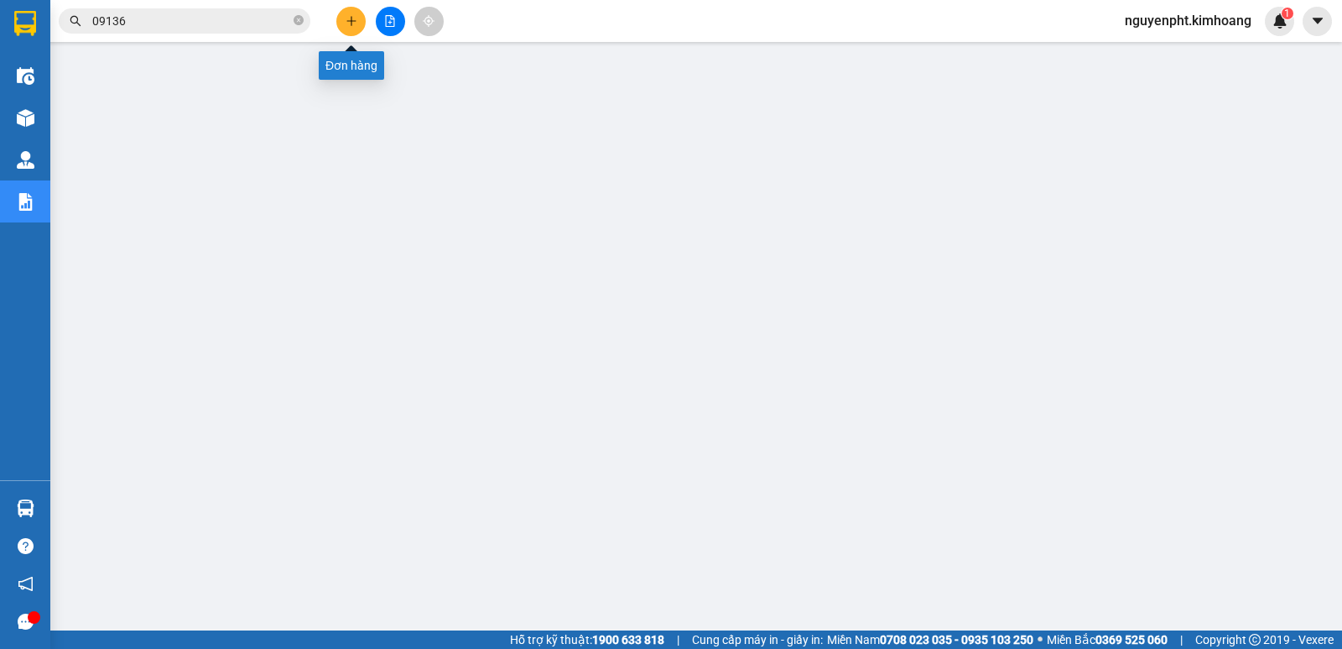
click at [357, 26] on button at bounding box center [350, 21] width 29 height 29
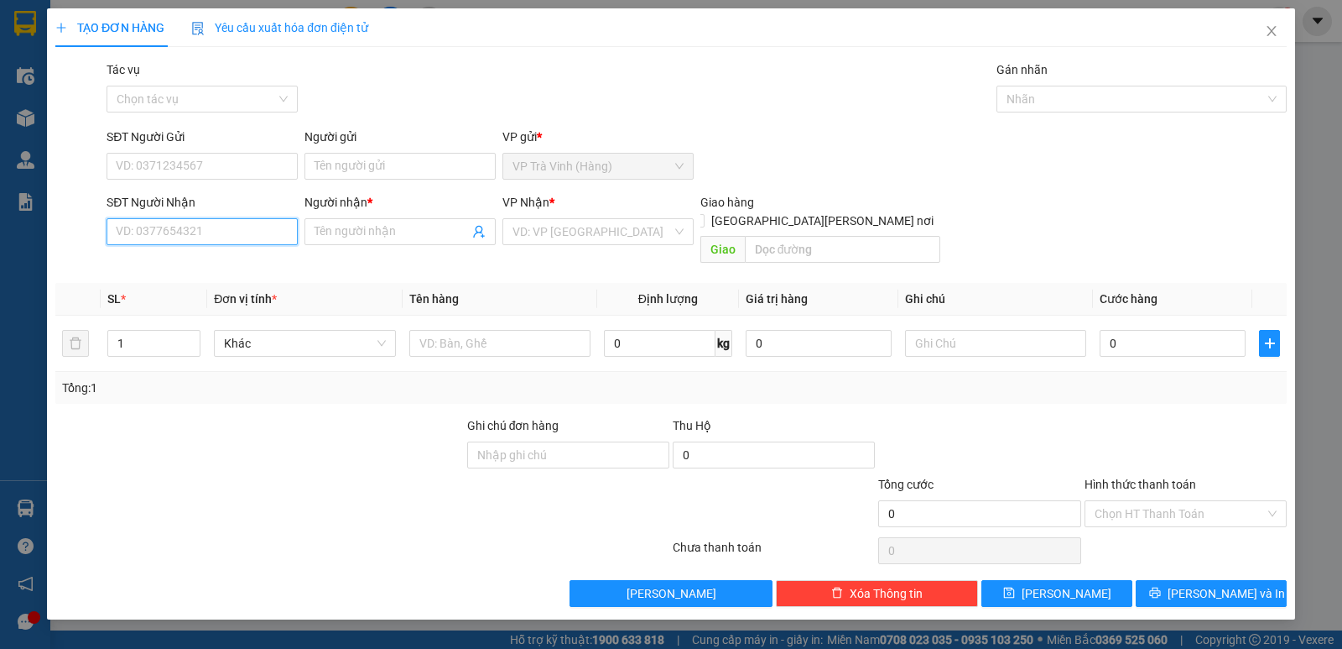
click at [232, 227] on input "SĐT Người Nhận" at bounding box center [202, 231] width 191 height 27
type input "0978756623"
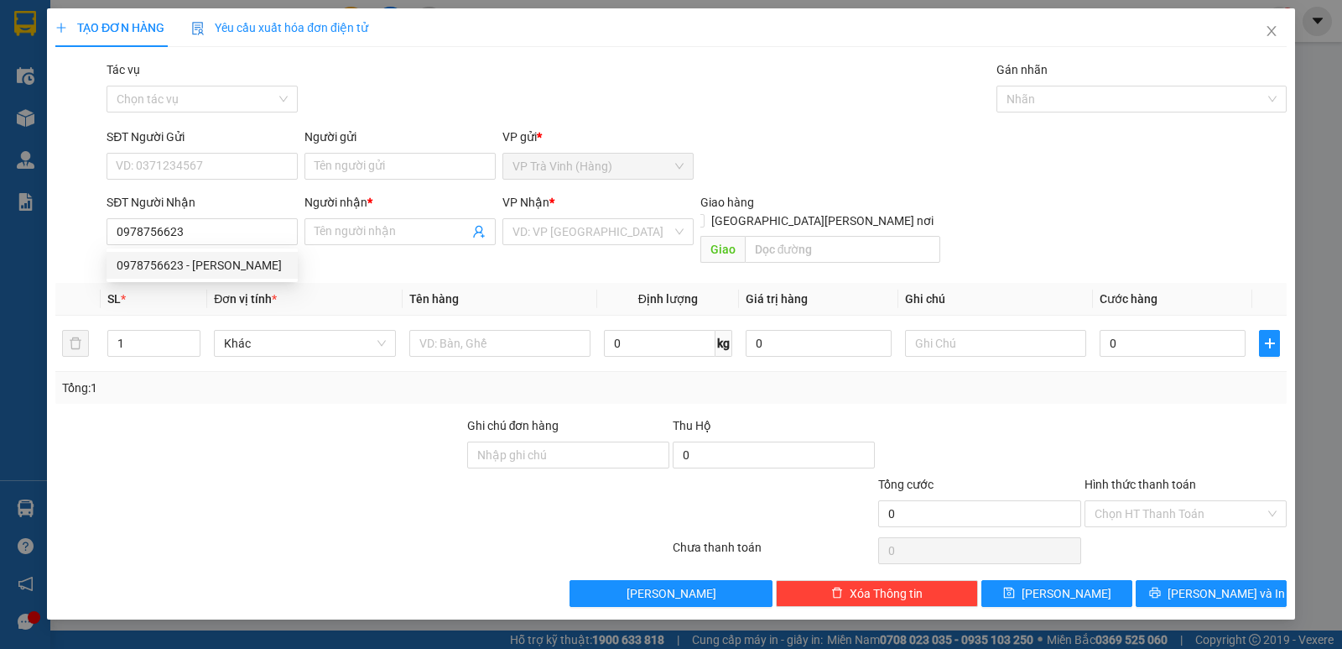
click at [251, 279] on div "0978756623 0978756623 - [PERSON_NAME]" at bounding box center [202, 265] width 191 height 34
click at [253, 283] on th "Đơn vị tính *" at bounding box center [304, 299] width 195 height 33
drag, startPoint x: 231, startPoint y: 239, endPoint x: 218, endPoint y: 253, distance: 19.0
click at [232, 239] on input "0978756623" at bounding box center [202, 231] width 191 height 27
click at [189, 273] on div "0978756623 - [PERSON_NAME]" at bounding box center [202, 265] width 171 height 18
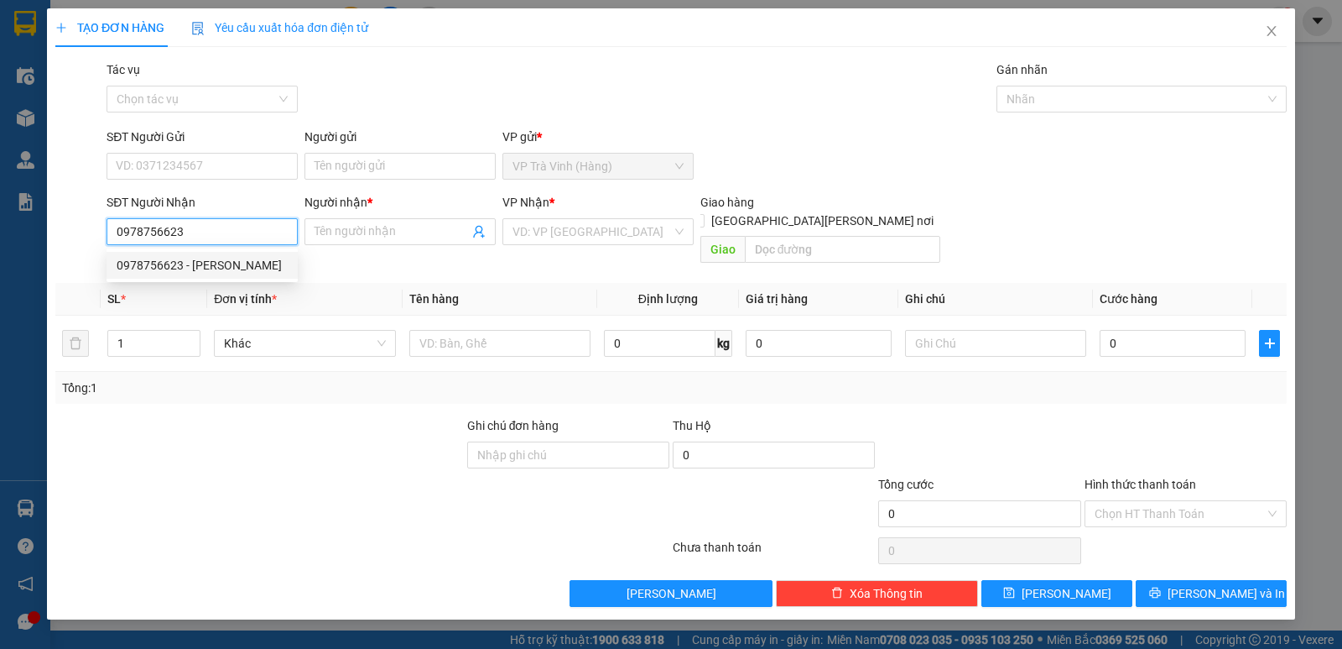
type input "thảo"
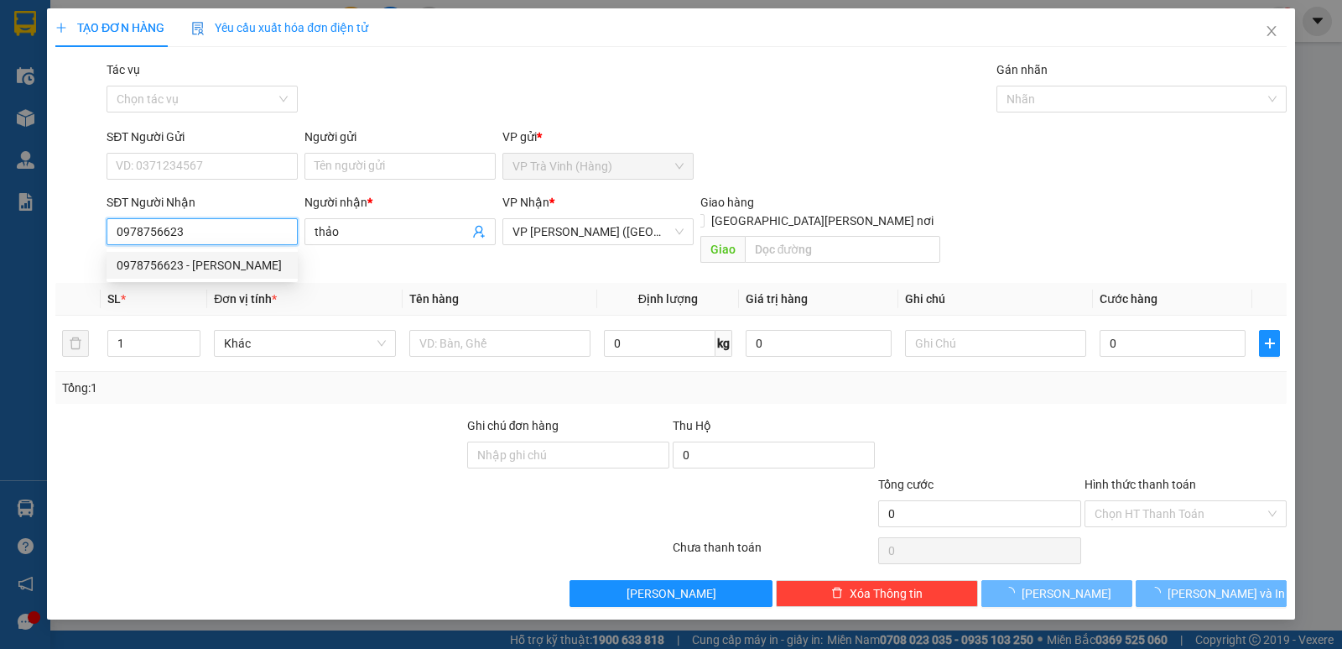
type input "50.000"
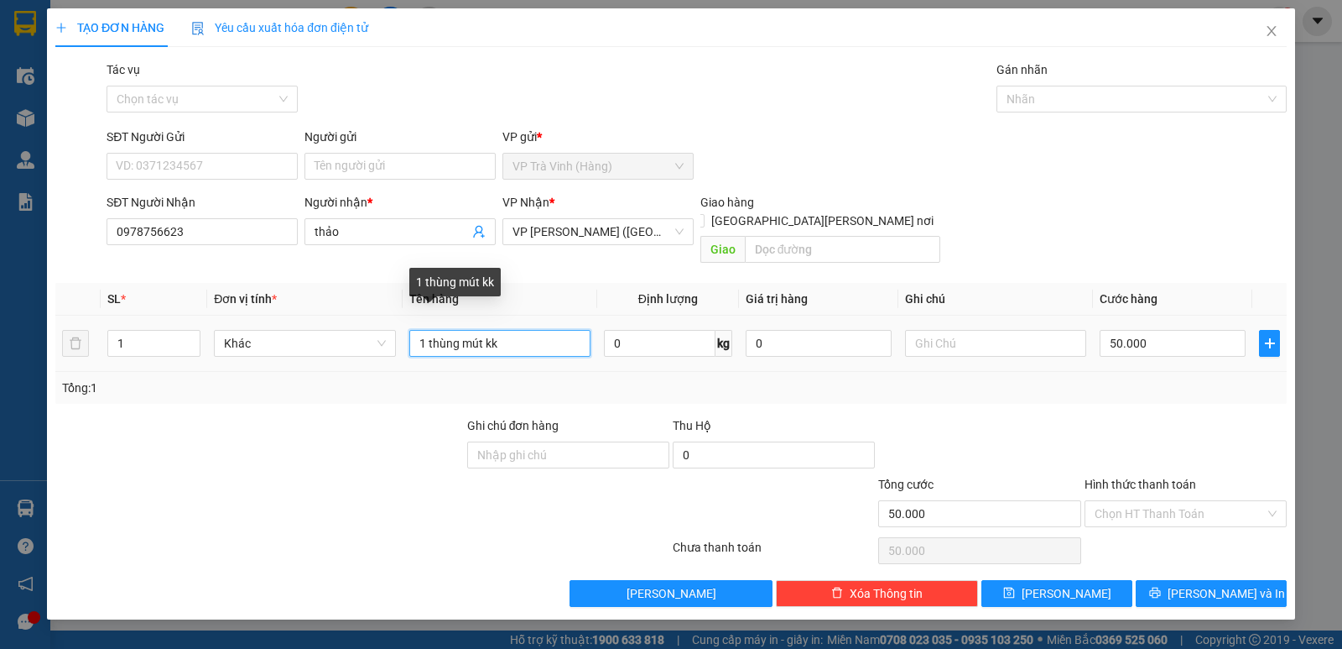
drag, startPoint x: 523, startPoint y: 321, endPoint x: 0, endPoint y: 323, distance: 522.7
click at [0, 323] on div "TẠO ĐƠN HÀNG Yêu cầu xuất [PERSON_NAME] điện tử Transit Pickup Surcharge Ids Tr…" at bounding box center [671, 324] width 1342 height 649
type input "bao trắng kk"
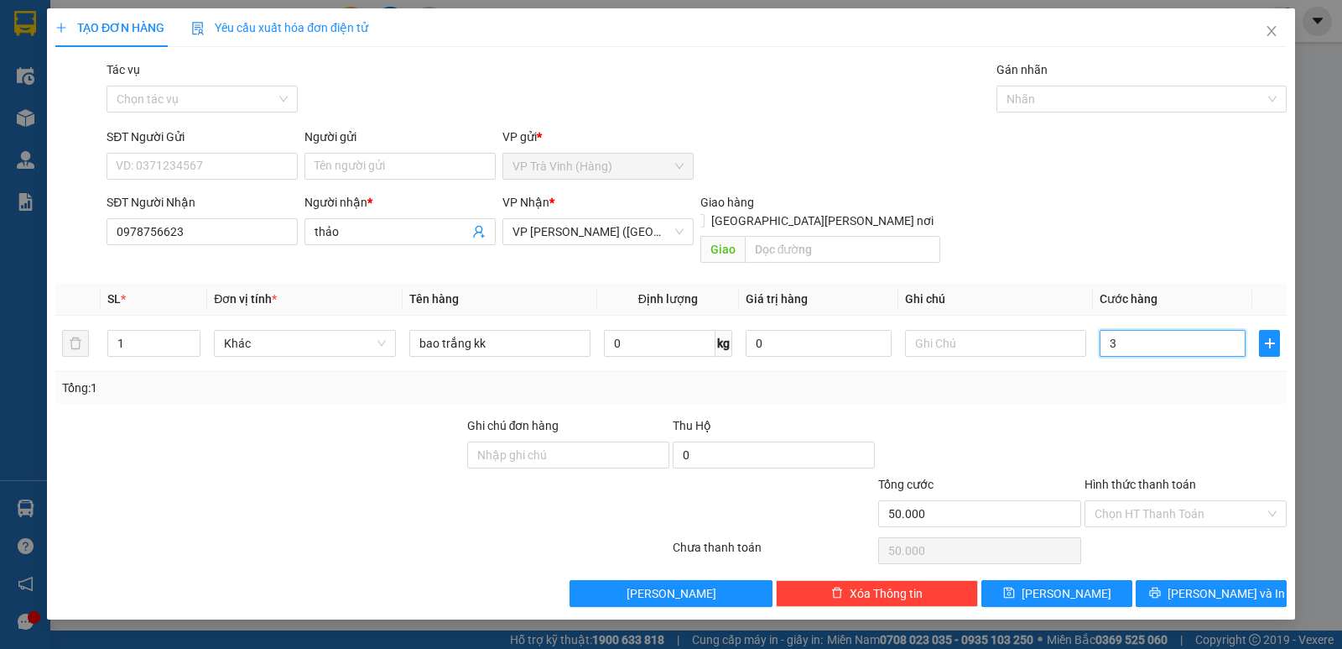
type input "3"
type input "3.000"
type input "3"
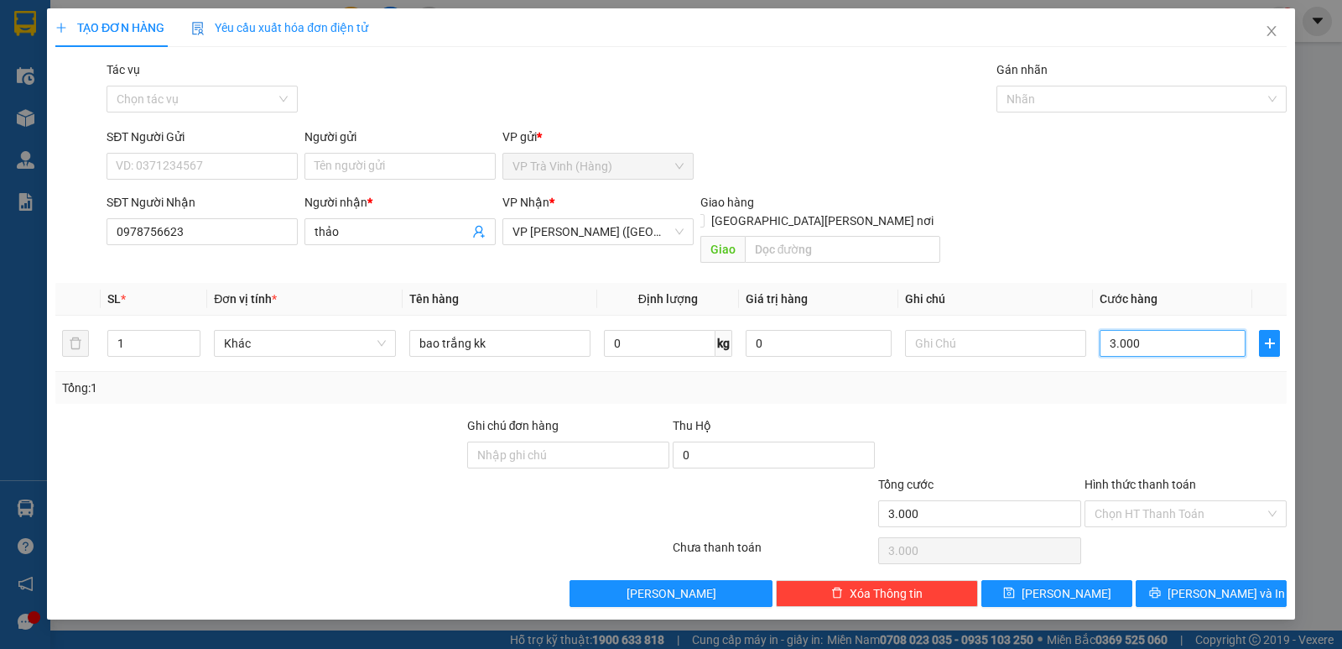
type input "3"
type input "30"
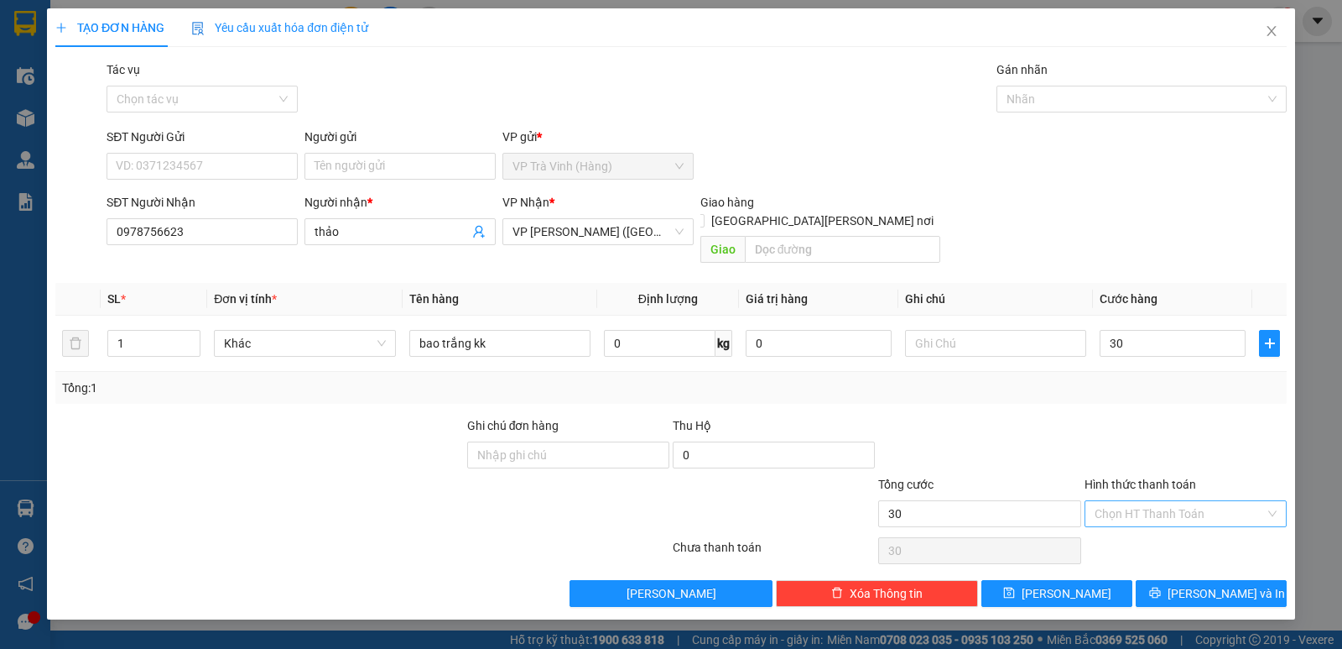
type input "30.000"
click at [1170, 501] on input "Hình thức thanh toán" at bounding box center [1180, 513] width 170 height 25
click at [1158, 524] on div "Tại văn phòng" at bounding box center [1186, 528] width 182 height 18
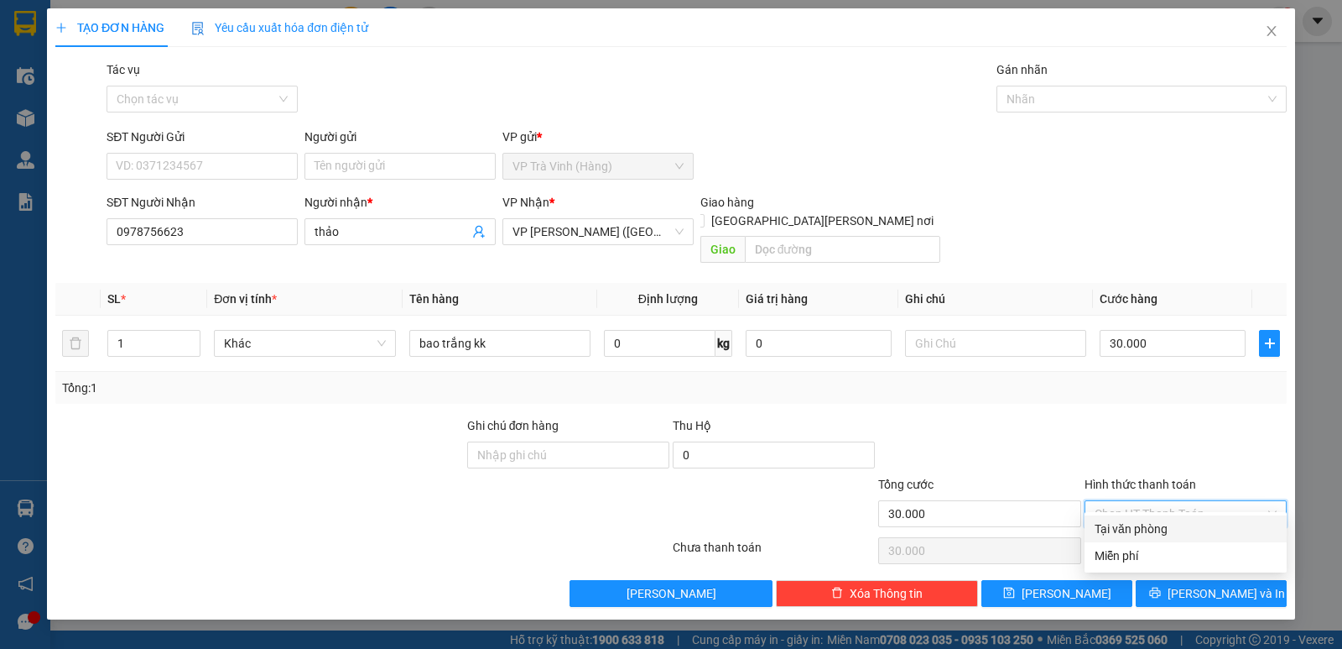
type input "0"
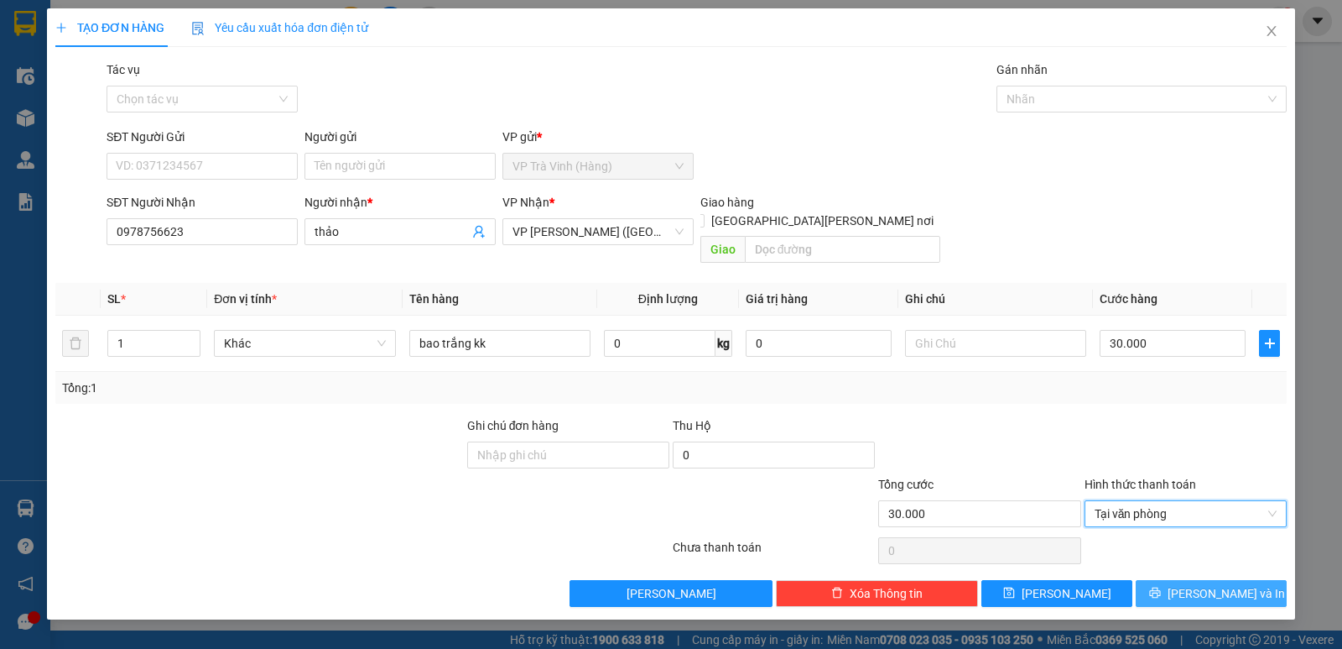
drag, startPoint x: 1238, startPoint y: 571, endPoint x: 1198, endPoint y: 550, distance: 44.7
click at [1236, 584] on span "[PERSON_NAME] và In" at bounding box center [1226, 593] width 117 height 18
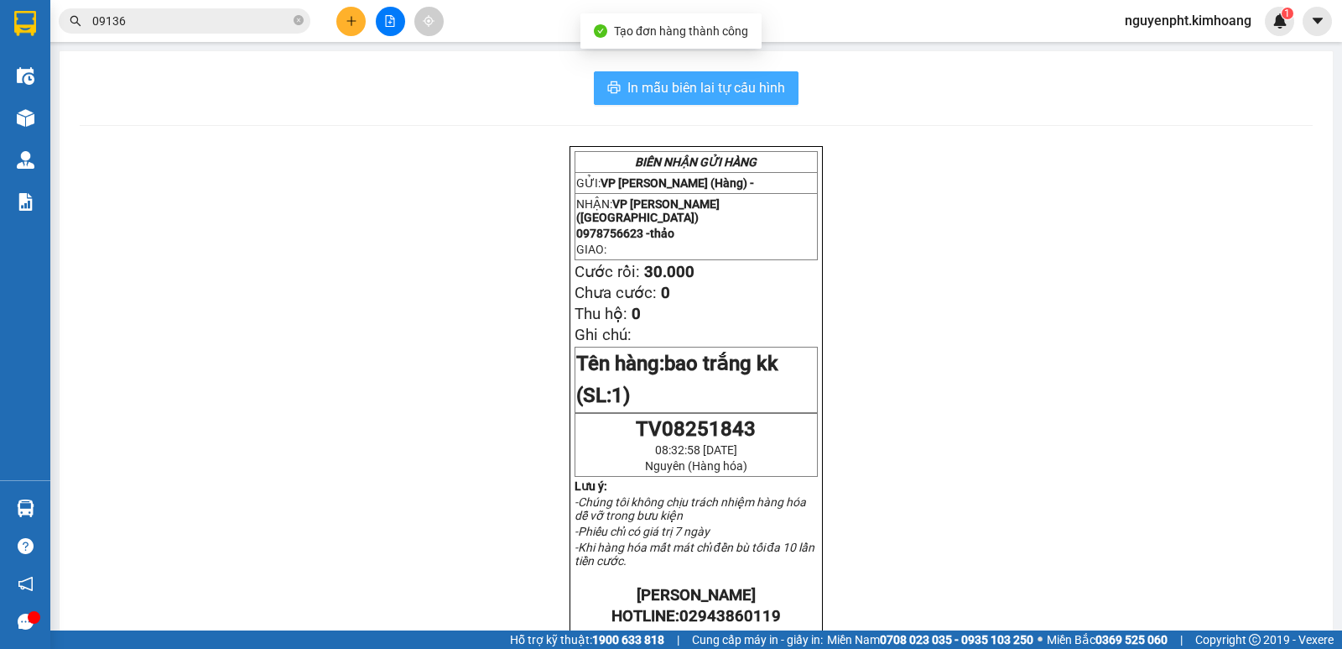
drag, startPoint x: 710, startPoint y: 96, endPoint x: 683, endPoint y: 94, distance: 26.9
click at [706, 96] on span "In mẫu biên lai tự cấu hình" at bounding box center [707, 87] width 158 height 21
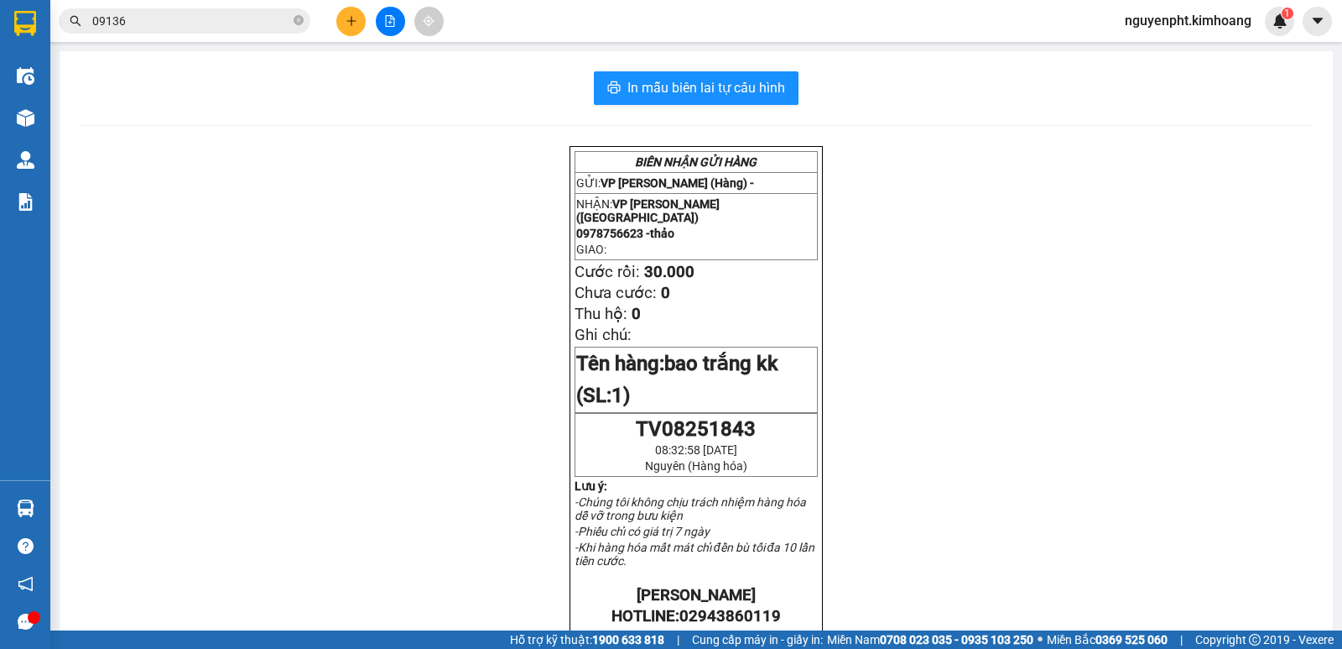
click at [0, 29] on section "Kết quả [PERSON_NAME] ( 672 ) Bộ lọc Mã ĐH Trạng thái Món hàng Thu hộ Tổng [PER…" at bounding box center [671, 324] width 1342 height 649
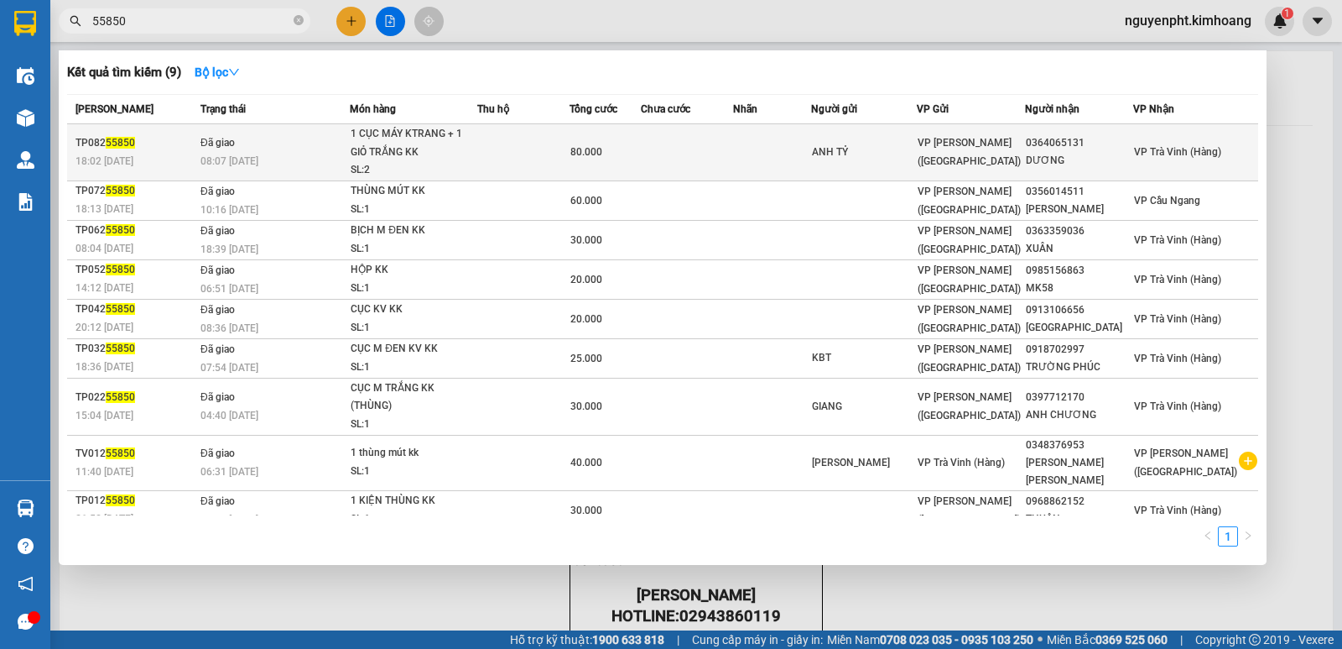
type input "55850"
click at [786, 154] on td at bounding box center [772, 152] width 78 height 57
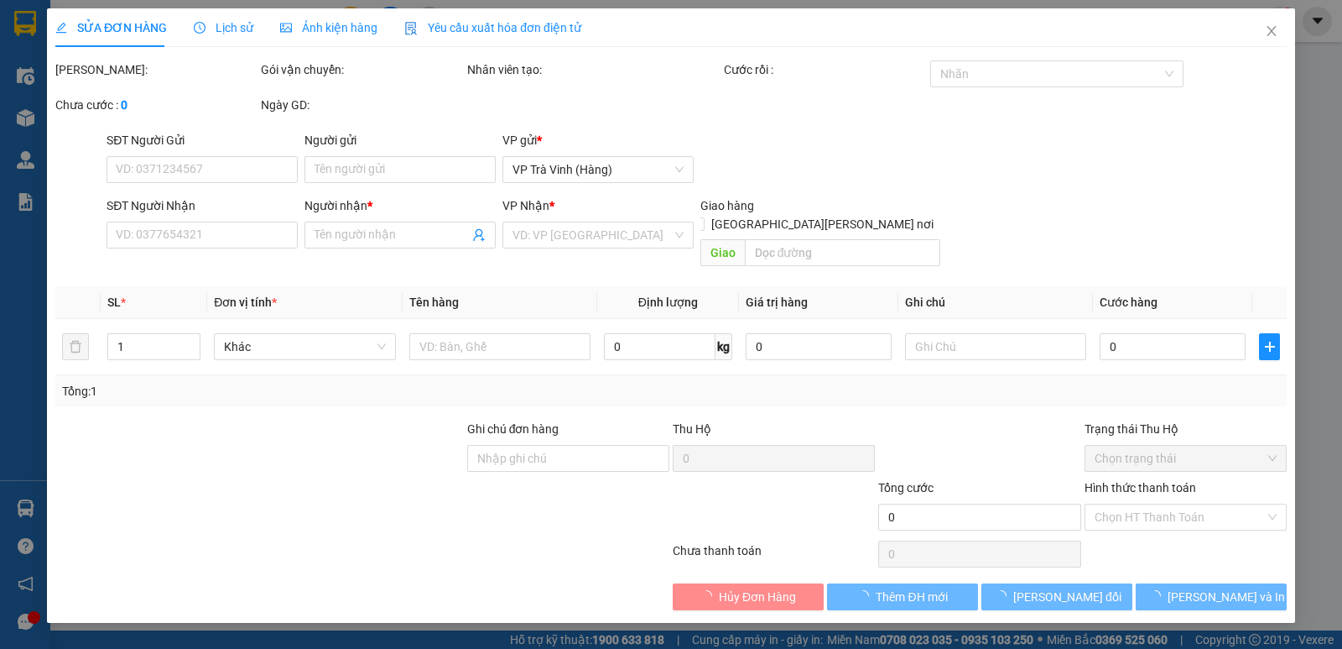
type input "ANH TỶ"
type input "0364065131"
type input "DƯƠNG"
type input "80.000"
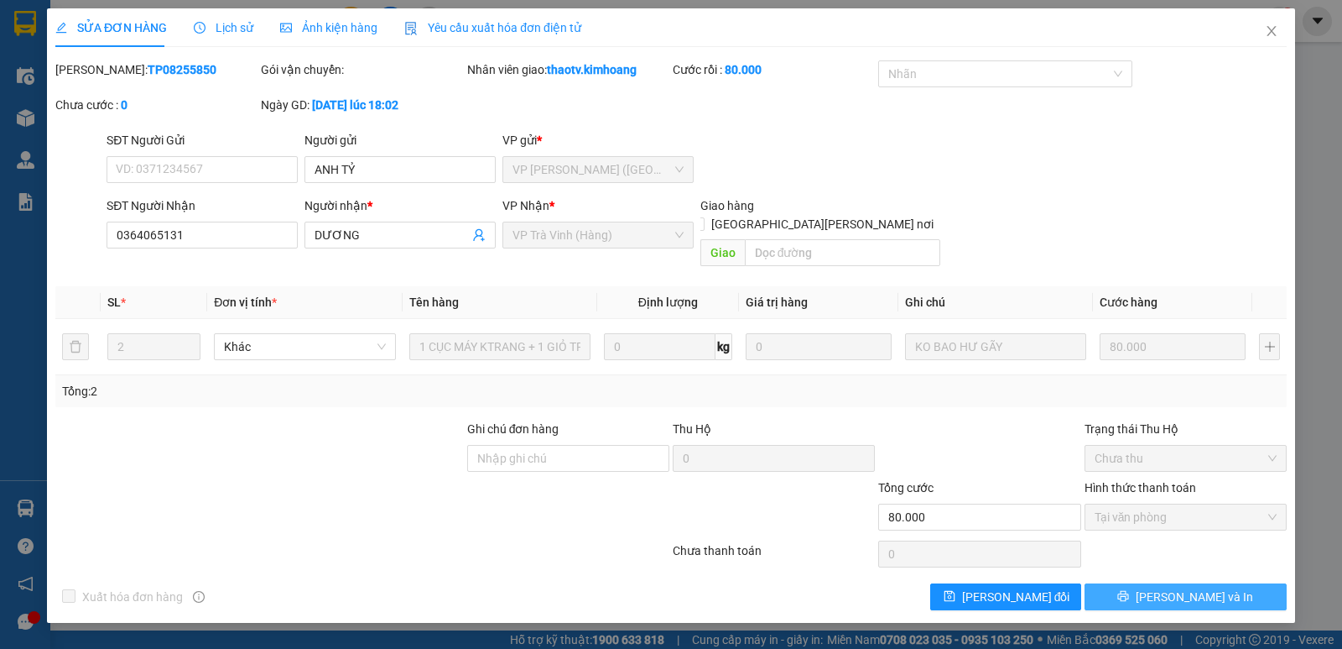
click at [1181, 587] on span "[PERSON_NAME] và In" at bounding box center [1194, 596] width 117 height 18
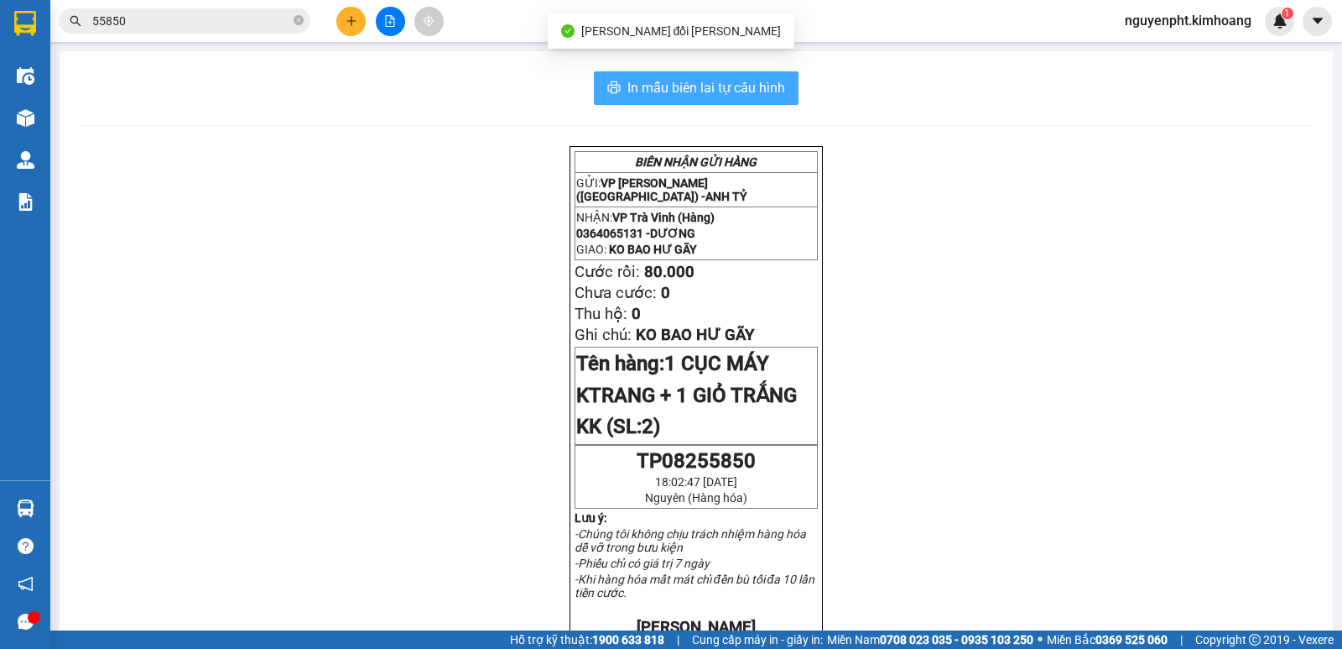
drag, startPoint x: 647, startPoint y: 69, endPoint x: 659, endPoint y: 80, distance: 16.0
click at [649, 71] on div "In mẫu biên lai tự [PERSON_NAME] [PERSON_NAME] GỬI HÀNG GỬI: VP [PERSON_NAME] (…" at bounding box center [697, 614] width 1274 height 1126
click at [662, 76] on button "In mẫu biên lai tự cấu hình" at bounding box center [696, 88] width 205 height 34
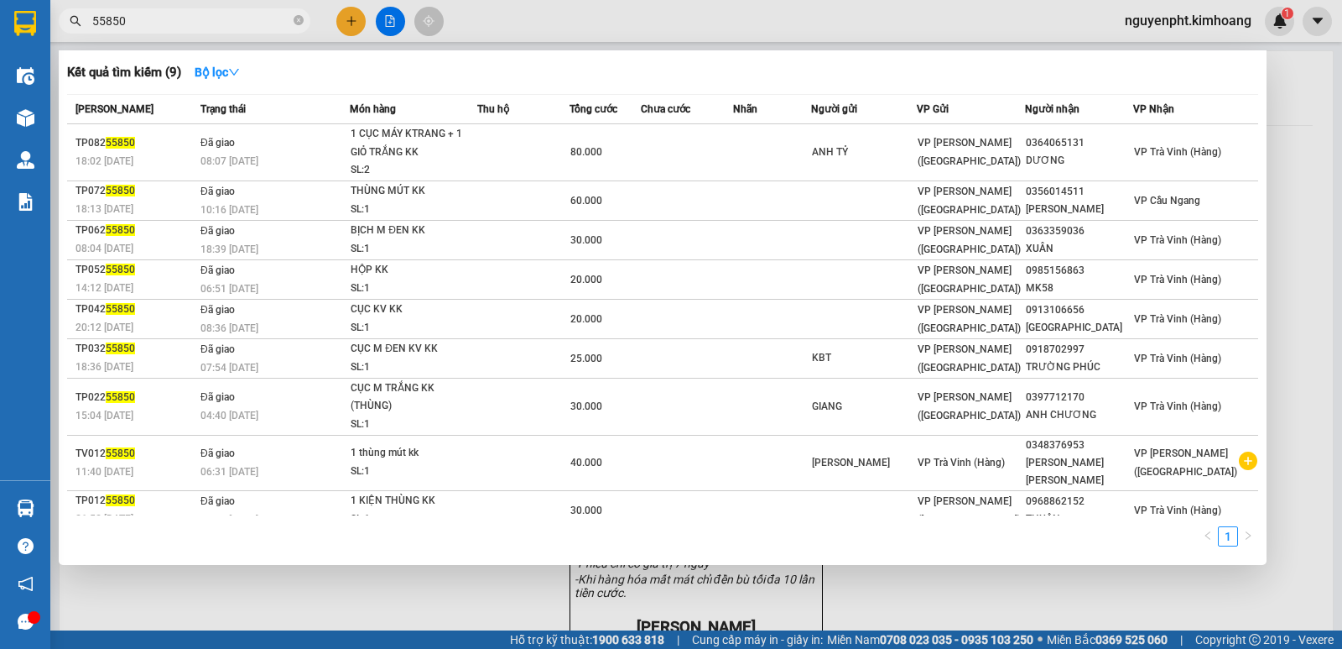
drag, startPoint x: 186, startPoint y: 19, endPoint x: 0, endPoint y: 71, distance: 193.4
click at [0, 71] on section "Kết quả [PERSON_NAME] ( 9 ) Bộ lọc Mã ĐH Trạng thái Món hàng Thu hộ Tổng [PERSO…" at bounding box center [671, 324] width 1342 height 649
drag, startPoint x: 349, startPoint y: 23, endPoint x: 359, endPoint y: 29, distance: 11.7
click at [351, 24] on div at bounding box center [671, 324] width 1342 height 649
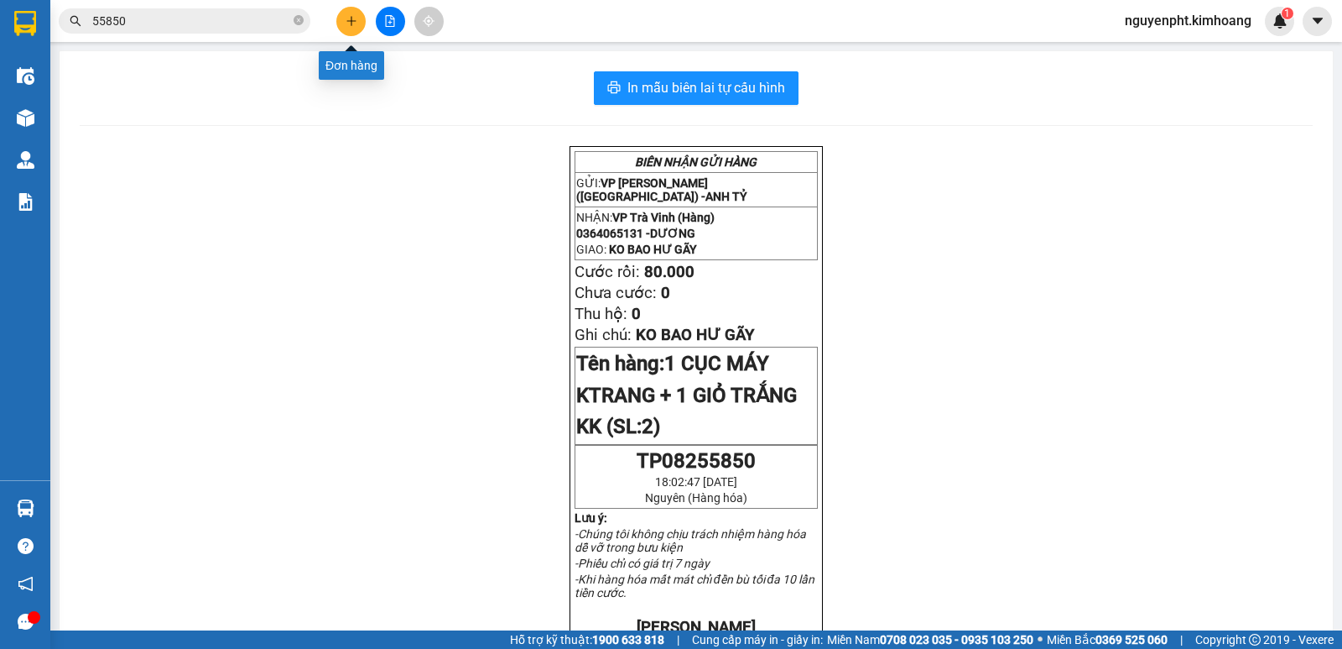
click at [348, 20] on icon "plus" at bounding box center [352, 21] width 12 height 12
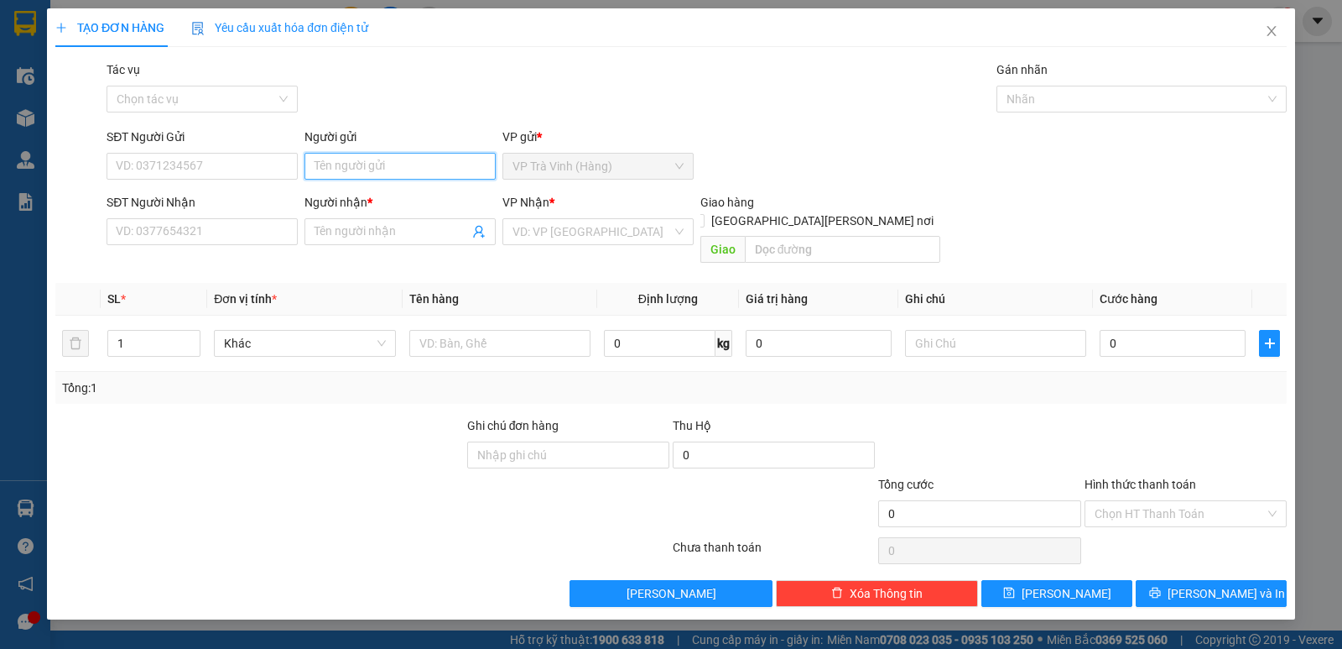
click at [349, 165] on input "Người gửi" at bounding box center [400, 166] width 191 height 27
click at [333, 232] on input "Người nhận *" at bounding box center [392, 231] width 154 height 18
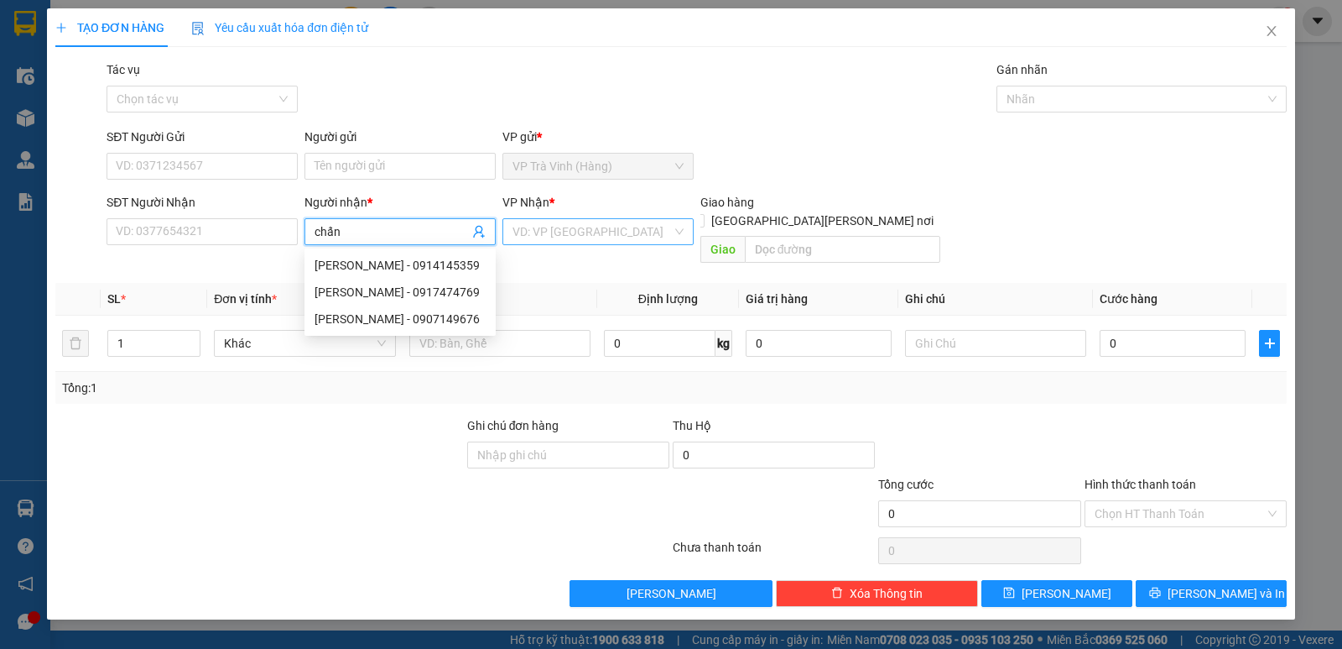
type input "chấn"
drag, startPoint x: 544, startPoint y: 227, endPoint x: 543, endPoint y: 242, distance: 15.1
click at [544, 227] on input "search" at bounding box center [592, 231] width 159 height 25
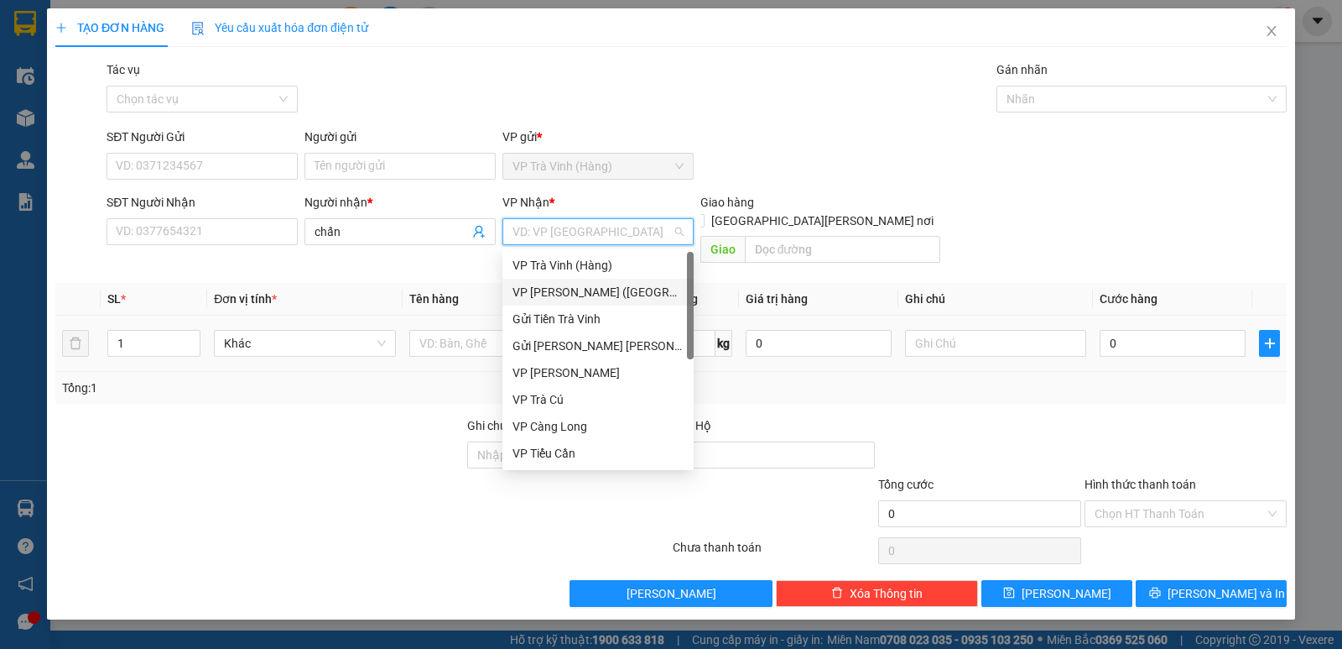
drag, startPoint x: 547, startPoint y: 291, endPoint x: 538, endPoint y: 297, distance: 10.9
click at [546, 291] on div "VP [PERSON_NAME] ([GEOGRAPHIC_DATA])" at bounding box center [598, 292] width 171 height 18
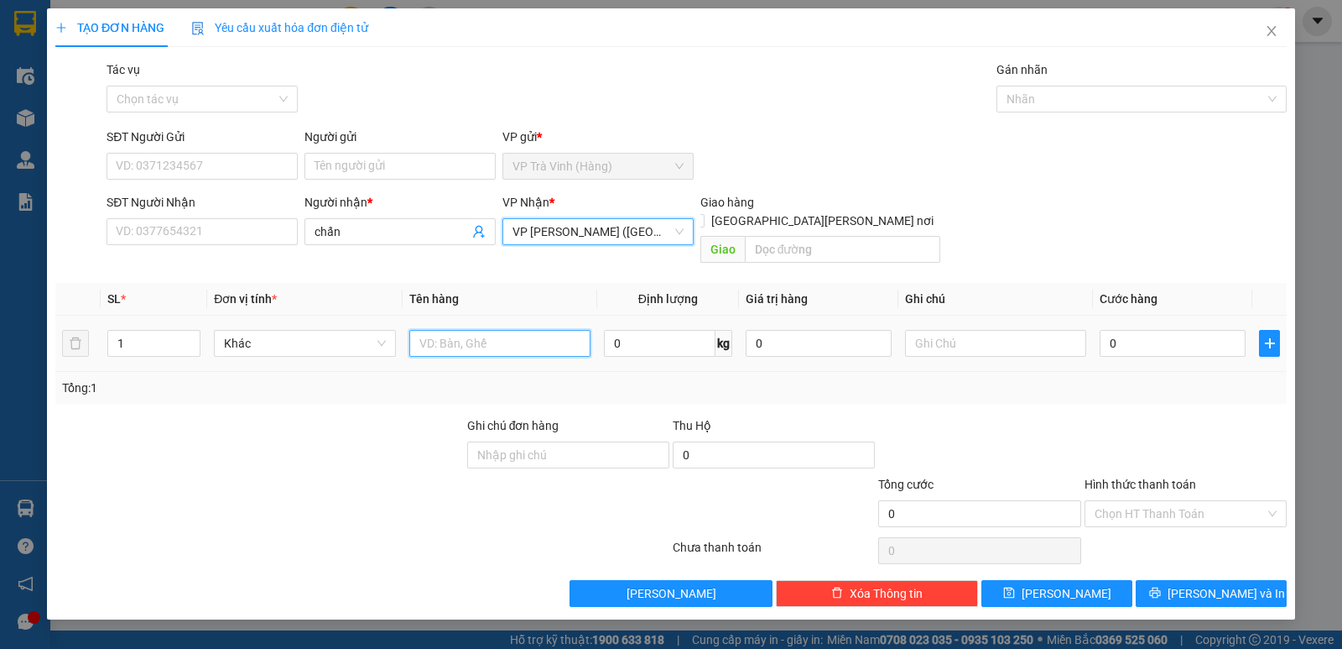
click at [467, 330] on input "text" at bounding box center [499, 343] width 181 height 27
type input "bịt m đen kk"
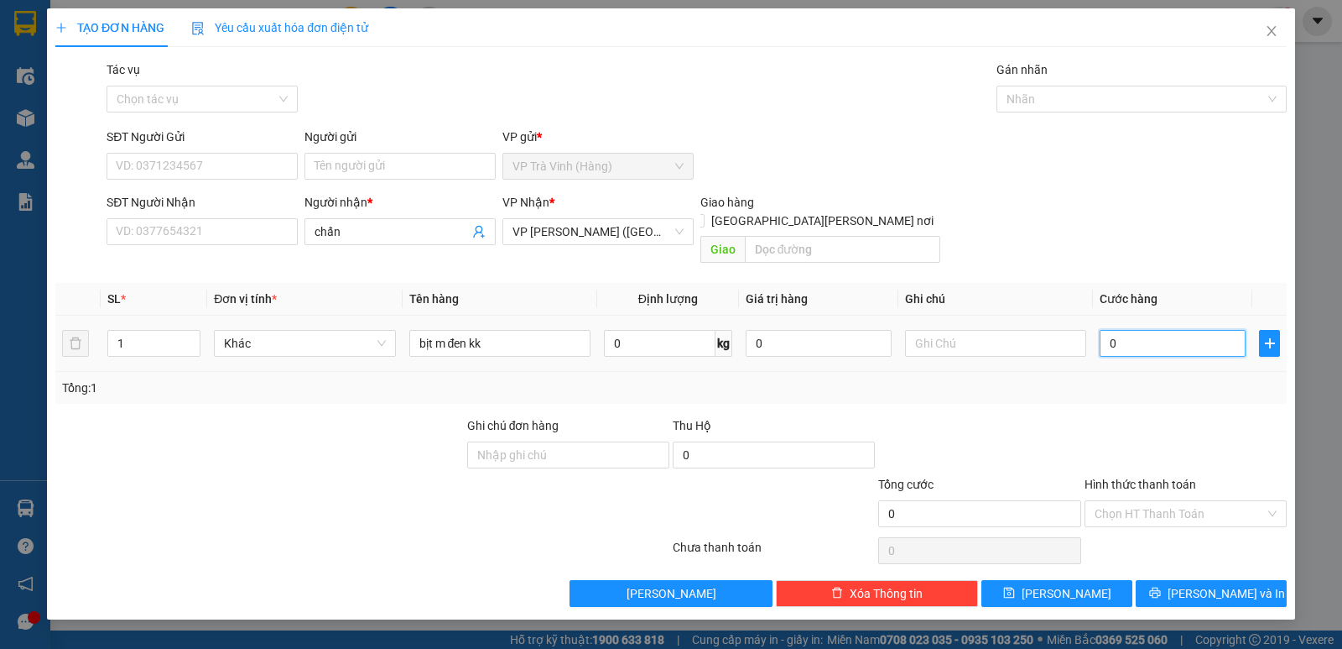
click at [1149, 330] on input "0" at bounding box center [1173, 343] width 146 height 27
click at [252, 232] on input "SĐT Người Nhận" at bounding box center [202, 231] width 191 height 27
type input "0384056959"
click at [1165, 330] on input "0" at bounding box center [1173, 343] width 146 height 27
type input "3"
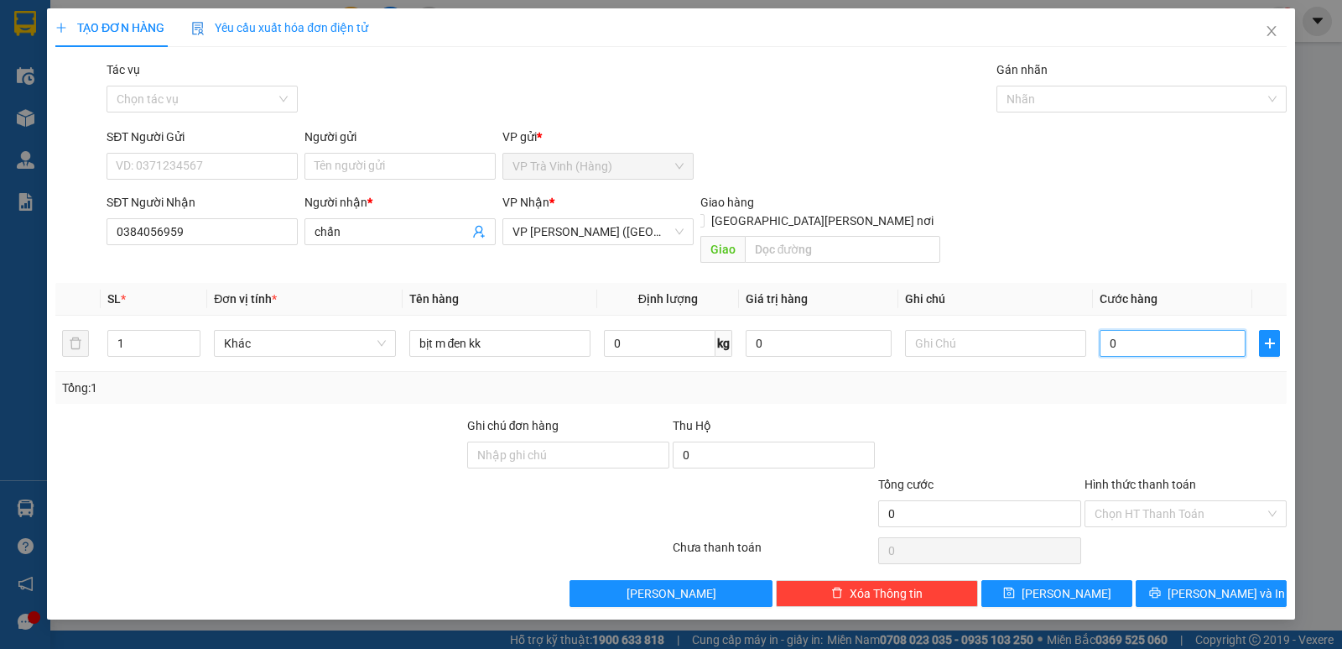
type input "3"
type input "30"
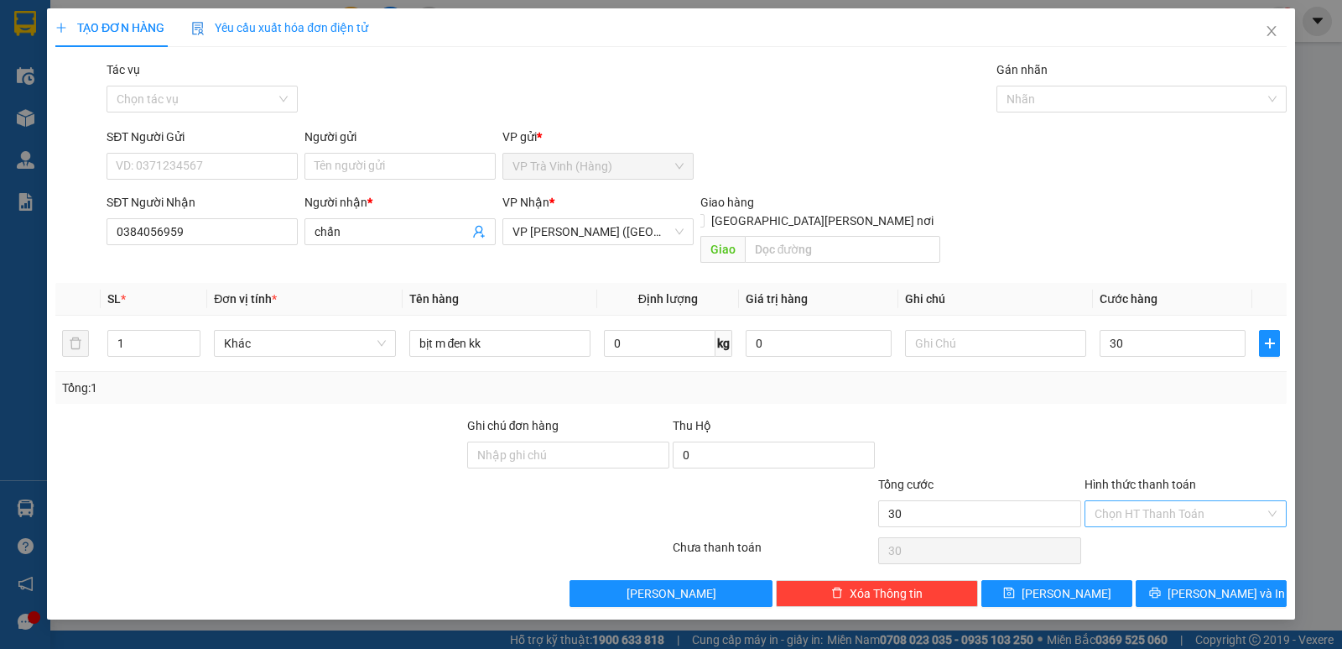
type input "30.000"
drag, startPoint x: 1176, startPoint y: 482, endPoint x: 1176, endPoint y: 496, distance: 13.4
click at [1176, 501] on input "Hình thức thanh toán" at bounding box center [1180, 513] width 170 height 25
drag, startPoint x: 1166, startPoint y: 527, endPoint x: 1189, endPoint y: 564, distance: 43.3
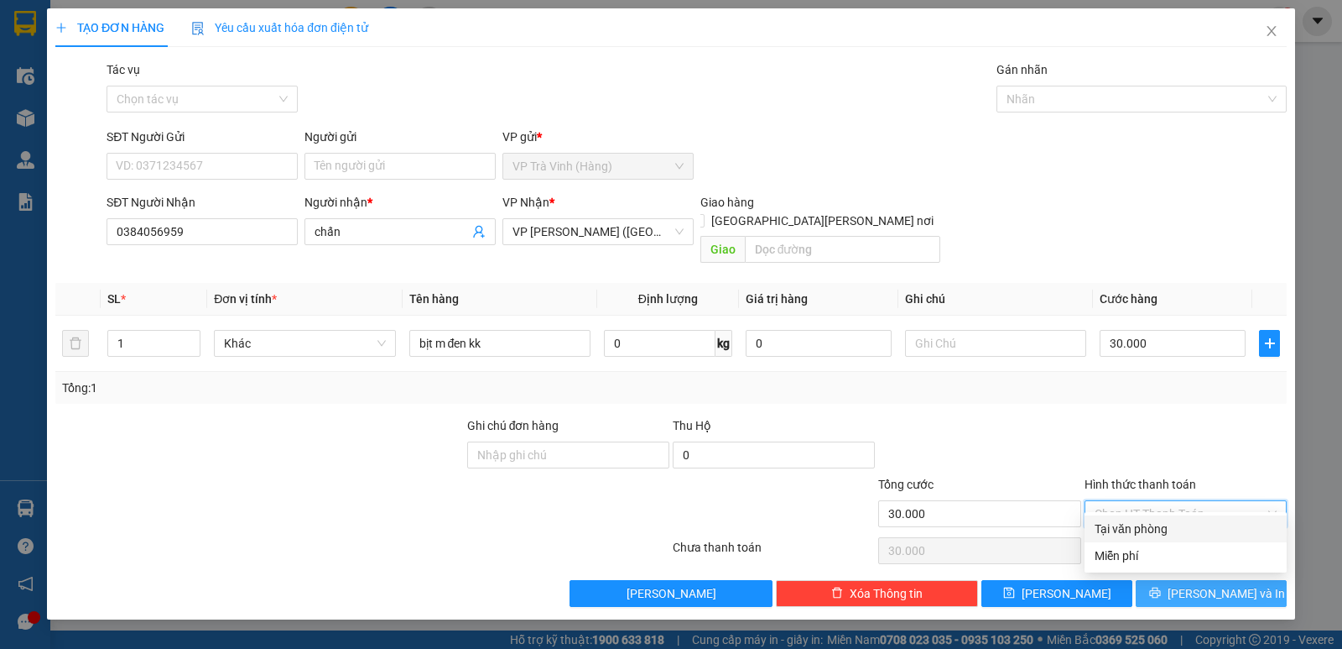
click at [1166, 528] on div "Tại văn phòng" at bounding box center [1186, 528] width 182 height 18
type input "0"
drag, startPoint x: 1199, startPoint y: 573, endPoint x: 1188, endPoint y: 575, distance: 11.0
click at [1197, 584] on span "[PERSON_NAME] và In" at bounding box center [1226, 593] width 117 height 18
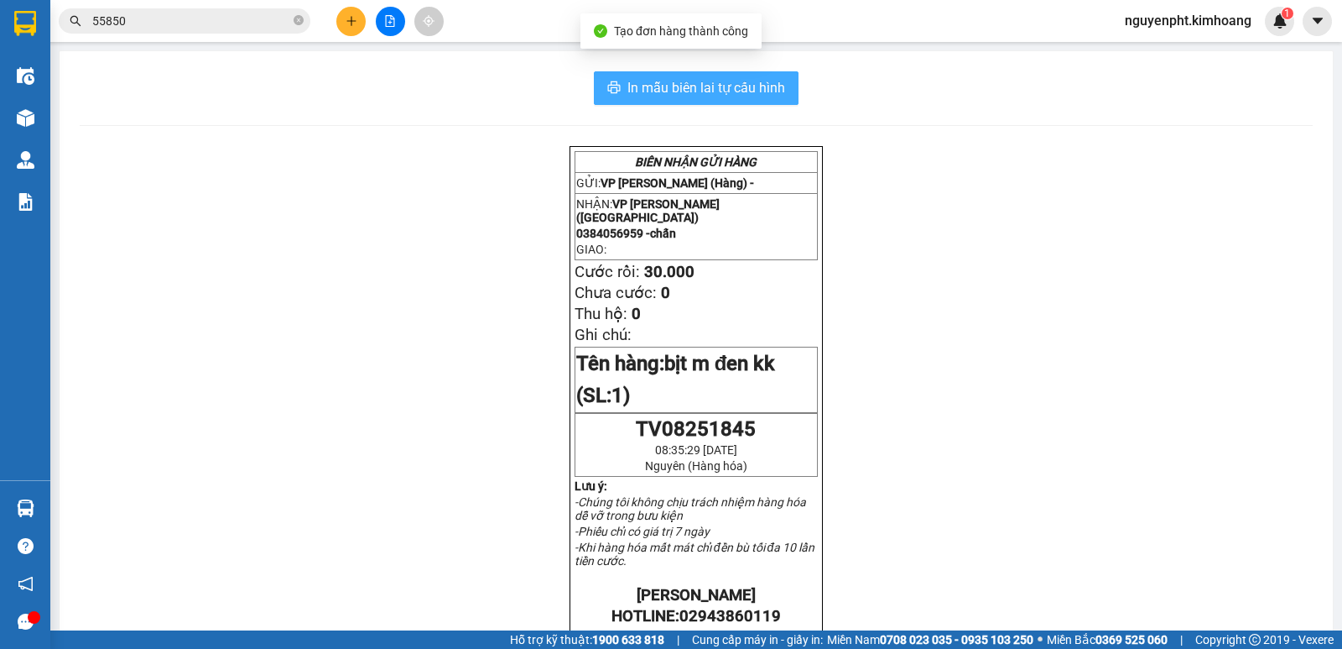
click at [647, 90] on span "In mẫu biên lai tự cấu hình" at bounding box center [707, 87] width 158 height 21
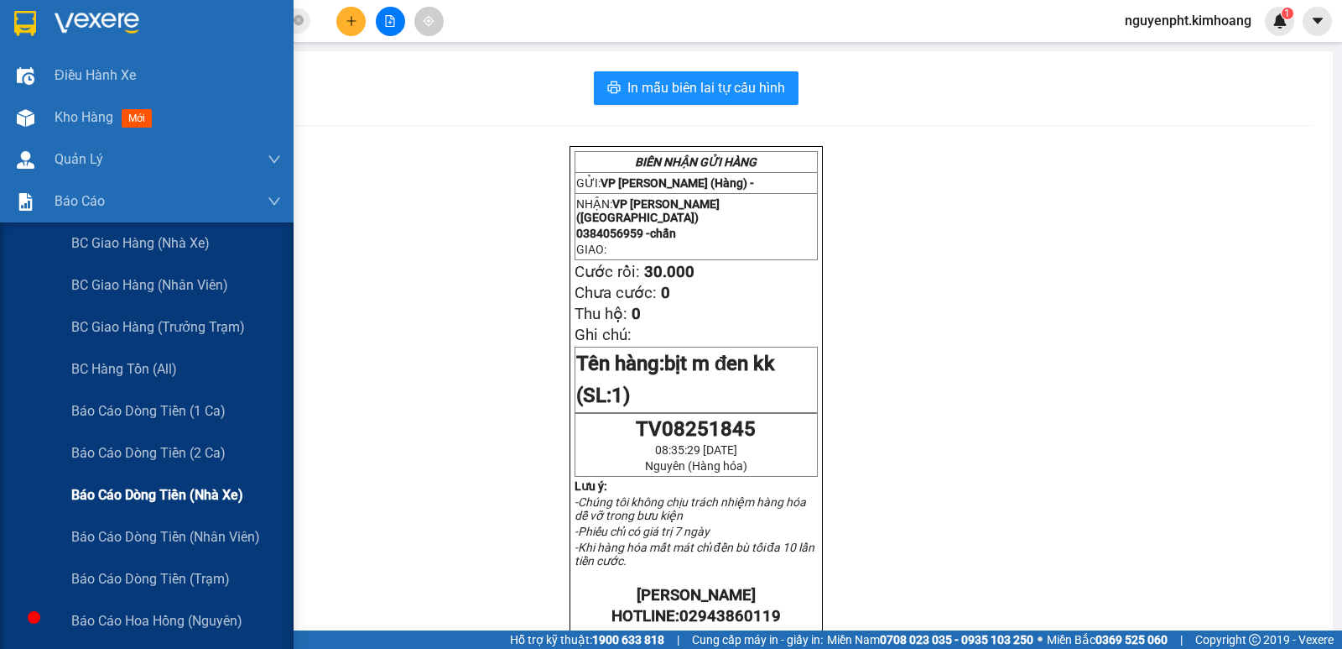
click at [124, 489] on span "Báo cáo dòng tiền (nhà xe)" at bounding box center [157, 494] width 172 height 21
